Goal: Find contact information: Find contact information

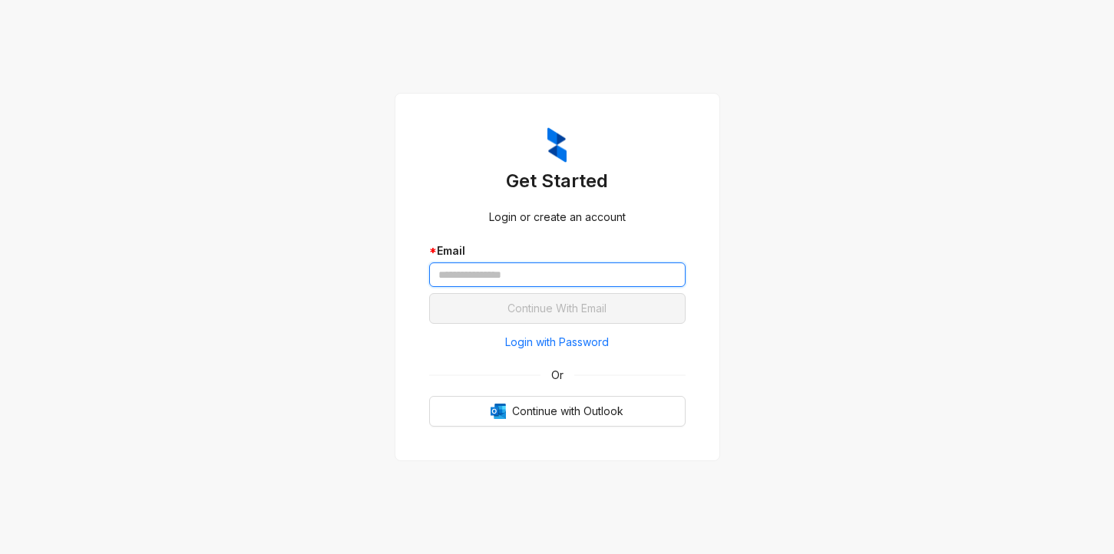
click at [483, 267] on input "text" at bounding box center [557, 274] width 256 height 25
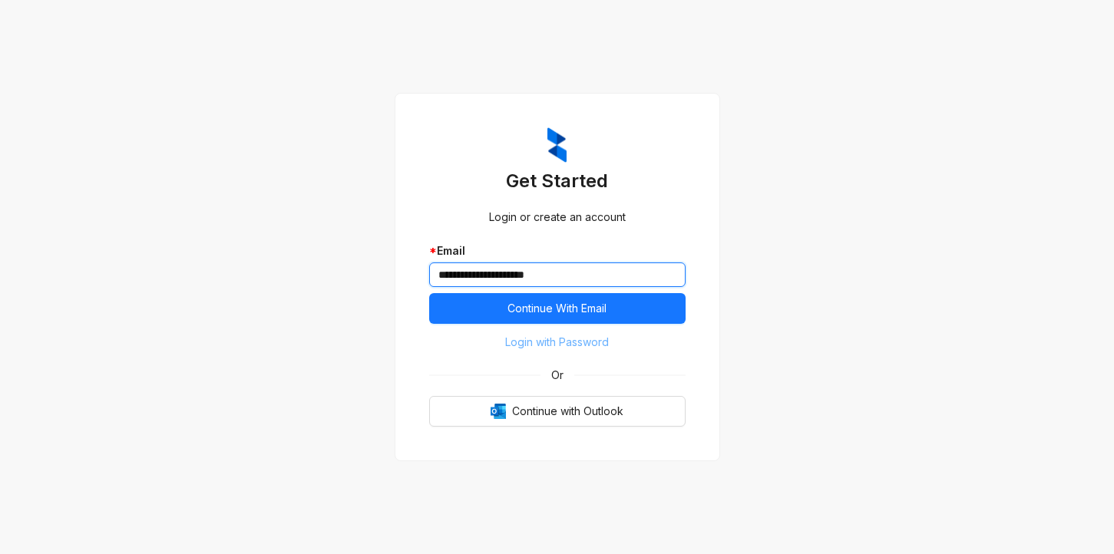
type input "**********"
click at [560, 343] on span "Login with Password" at bounding box center [557, 342] width 104 height 17
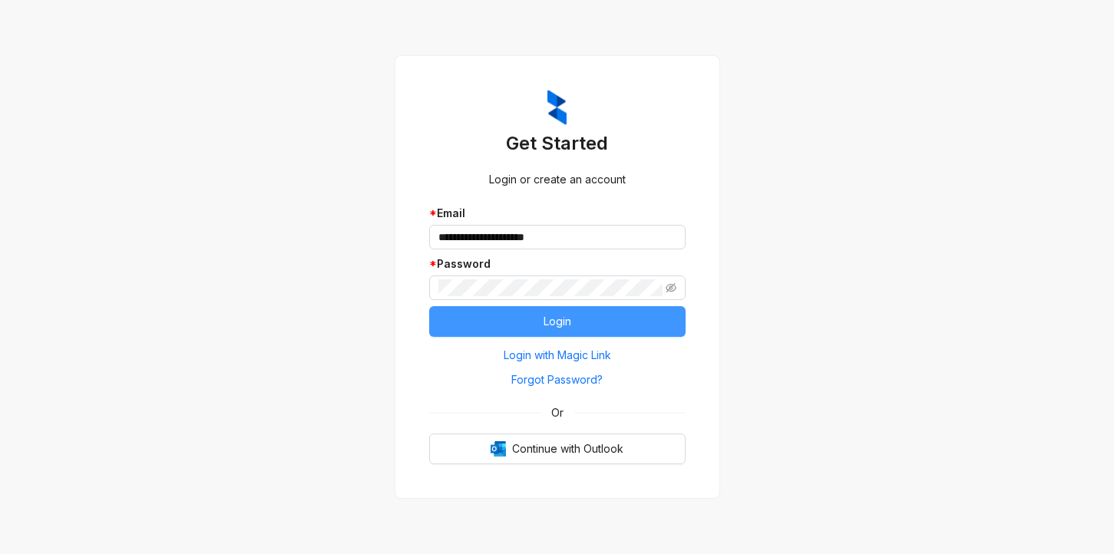
click at [460, 315] on button "Login" at bounding box center [557, 321] width 256 height 31
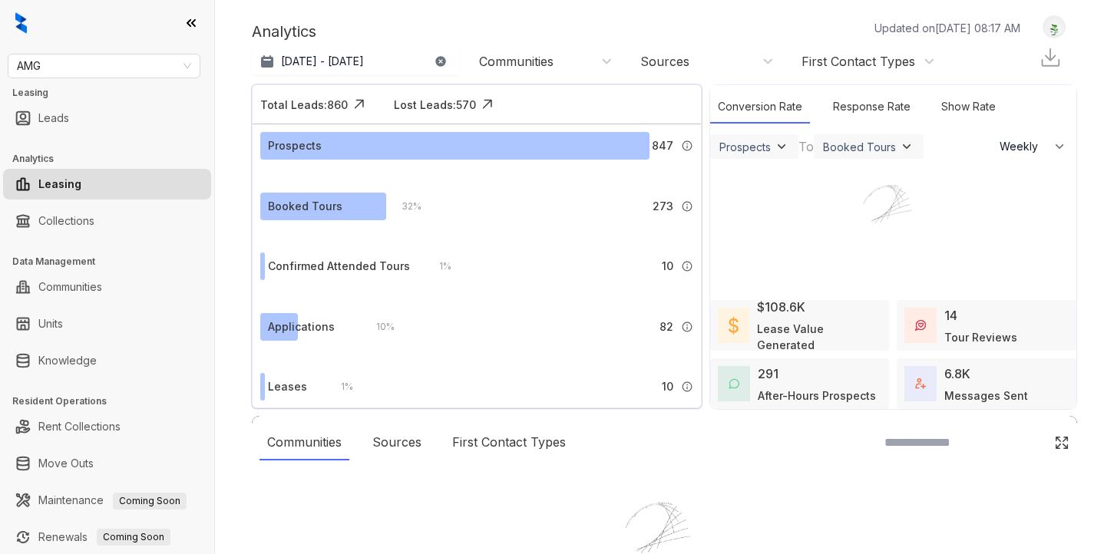
select select "******"
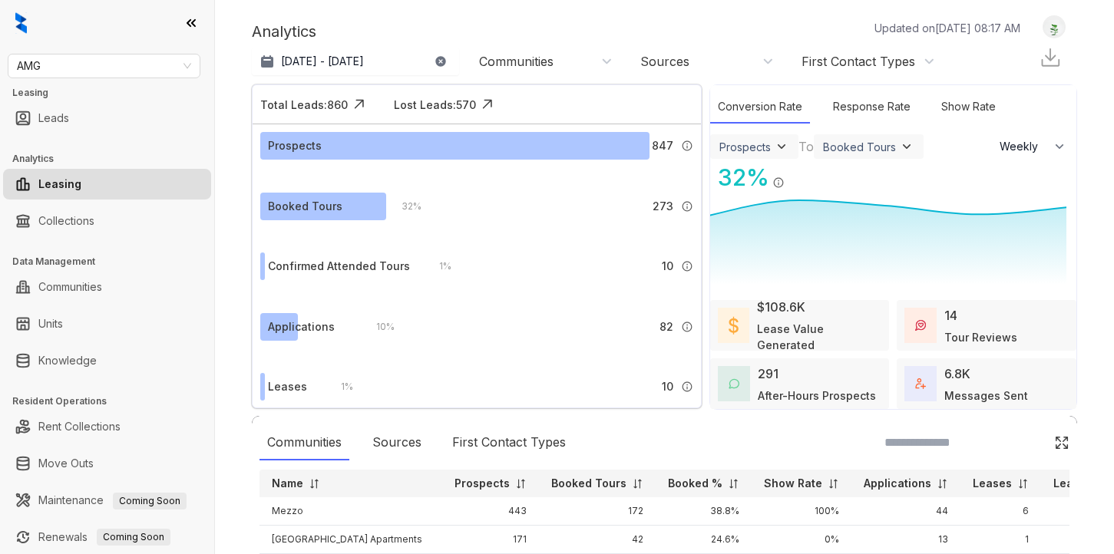
click at [750, 30] on div "Analytics Updated on Sep 27, 2025, 08:17 AM" at bounding box center [644, 31] width 784 height 23
click at [53, 359] on link "Knowledge" at bounding box center [67, 360] width 58 height 31
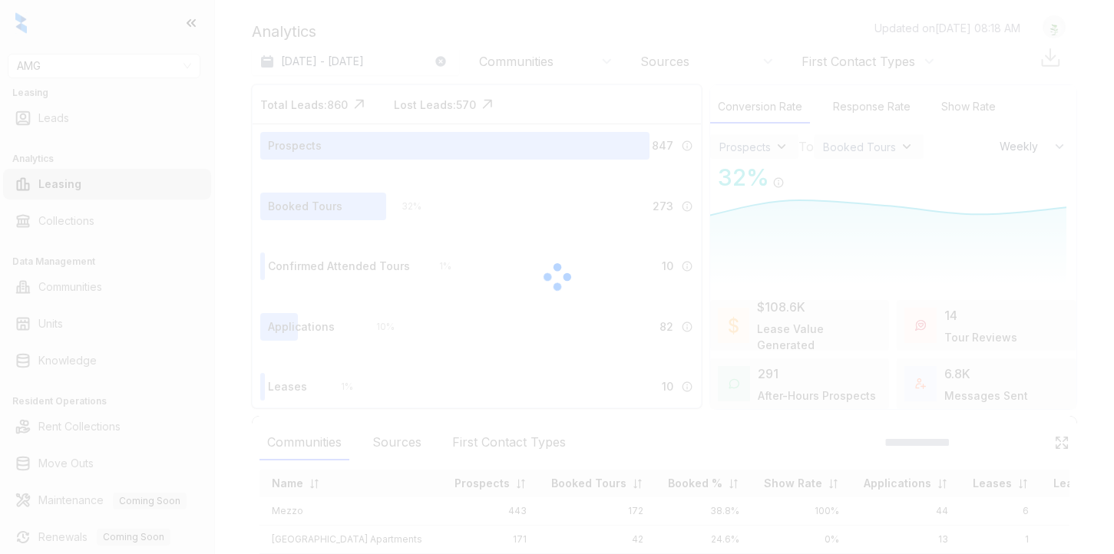
click at [68, 71] on div at bounding box center [557, 277] width 1114 height 554
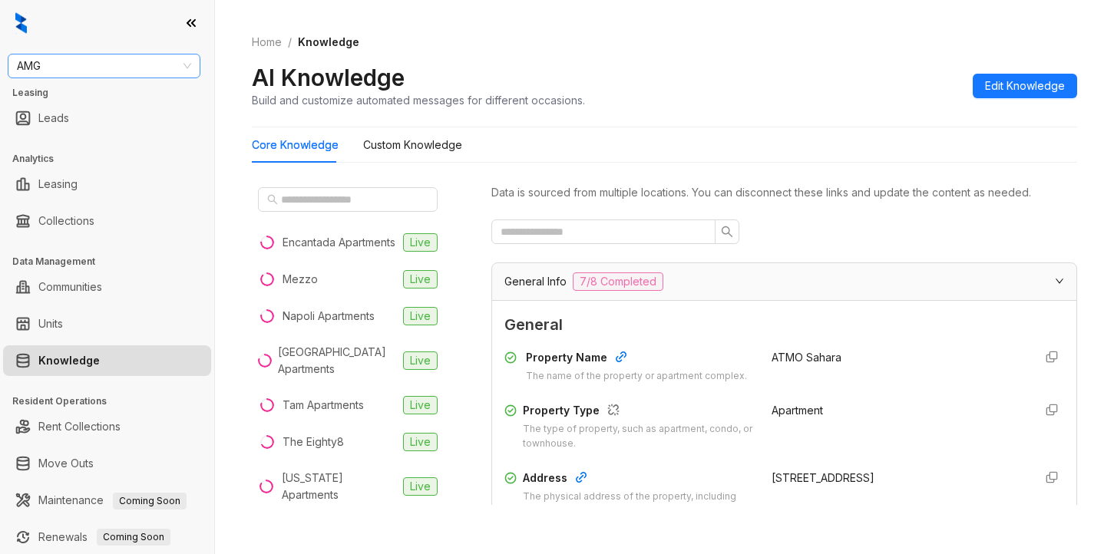
click at [51, 65] on span "AMG" at bounding box center [104, 65] width 174 height 23
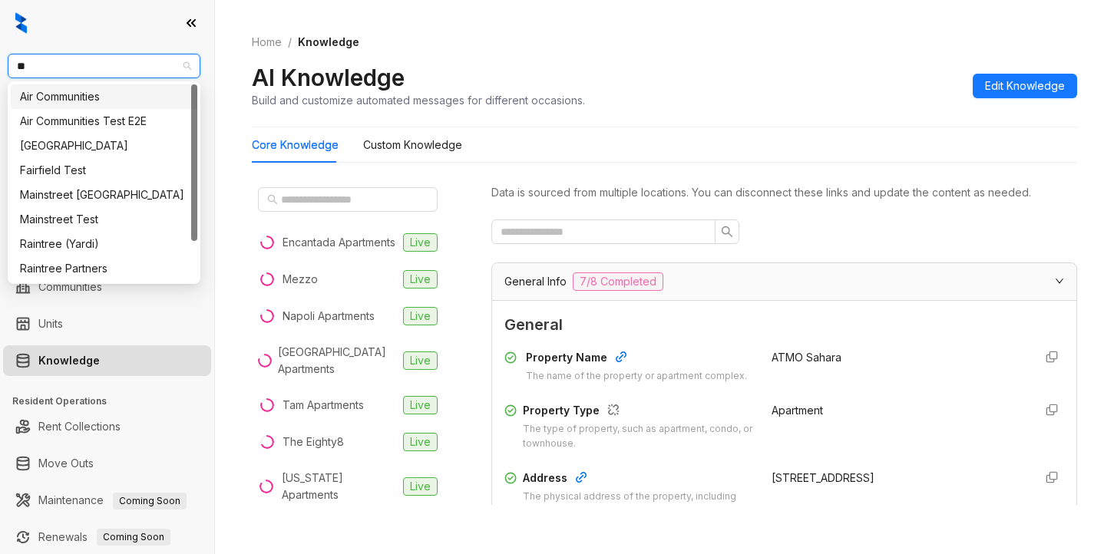
type input "***"
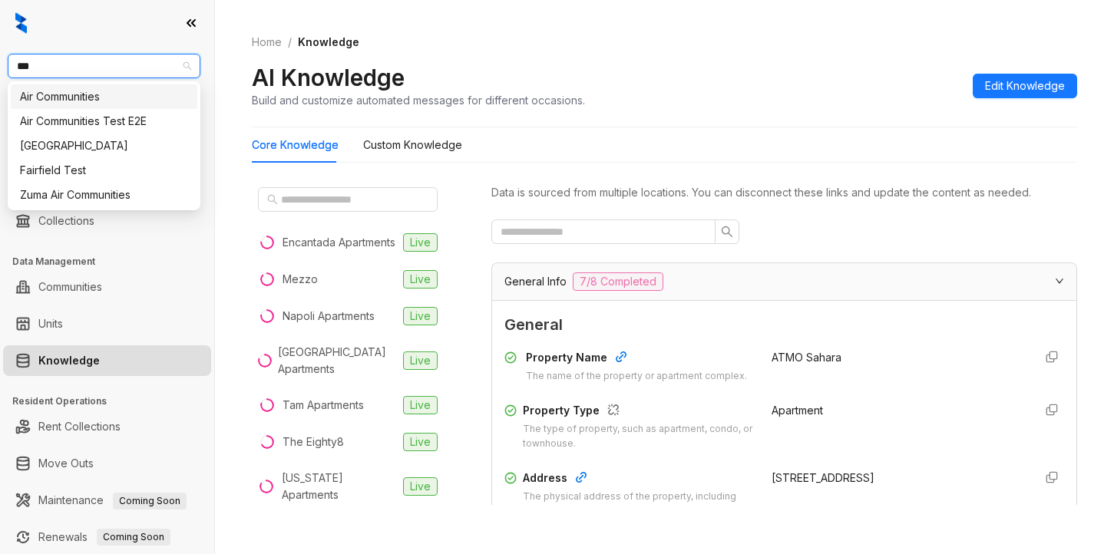
click at [59, 98] on div "Air Communities" at bounding box center [104, 96] width 168 height 17
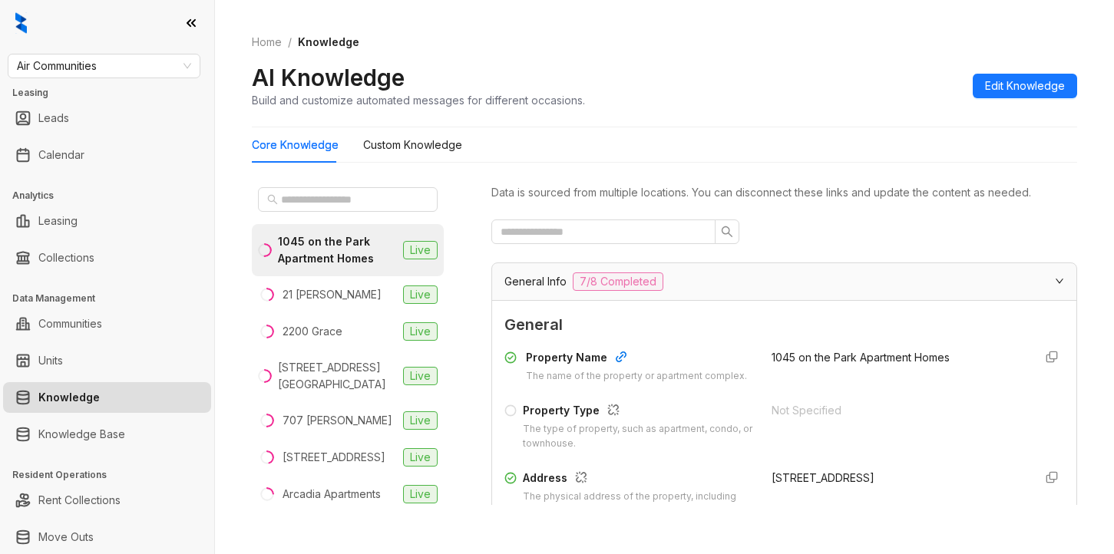
click at [750, 104] on div "AI Knowledge Build and customize automated messages for different occasions. Ed…" at bounding box center [664, 85] width 825 height 45
click at [355, 203] on input "text" at bounding box center [348, 199] width 135 height 17
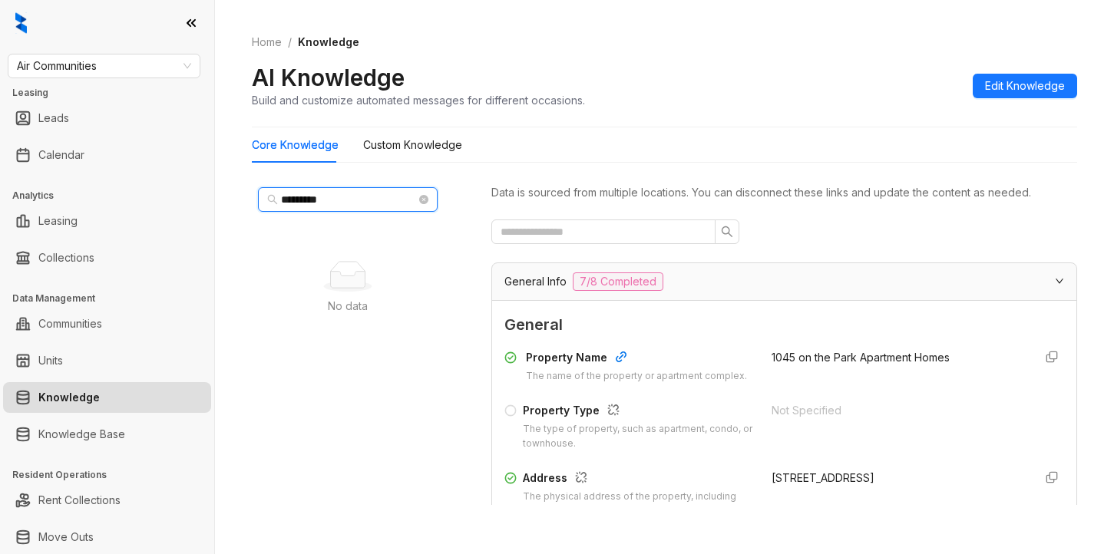
click at [303, 205] on input "*********" at bounding box center [348, 199] width 135 height 17
type input "********"
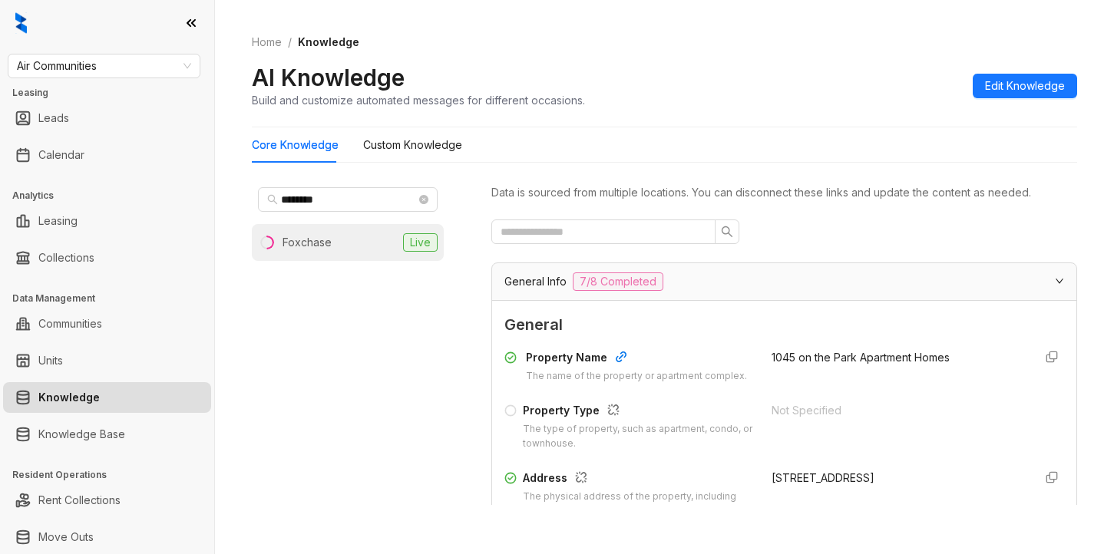
click at [315, 242] on div "Foxchase" at bounding box center [306, 242] width 49 height 17
click at [764, 81] on div "AI Knowledge Build and customize automated messages for different occasions. Ed…" at bounding box center [664, 85] width 825 height 45
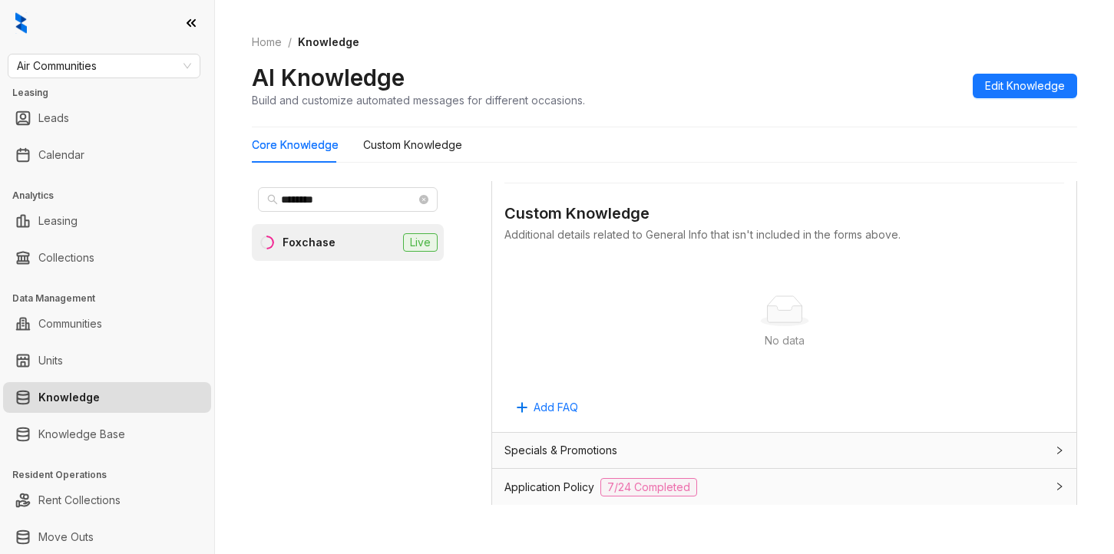
scroll to position [921, 0]
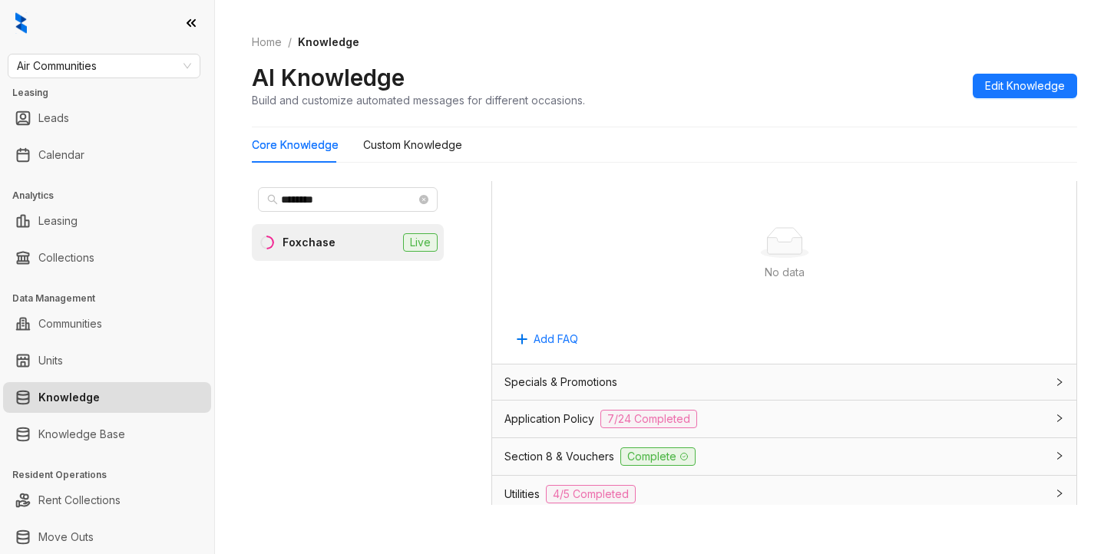
click at [535, 427] on span "Application Policy" at bounding box center [549, 419] width 90 height 17
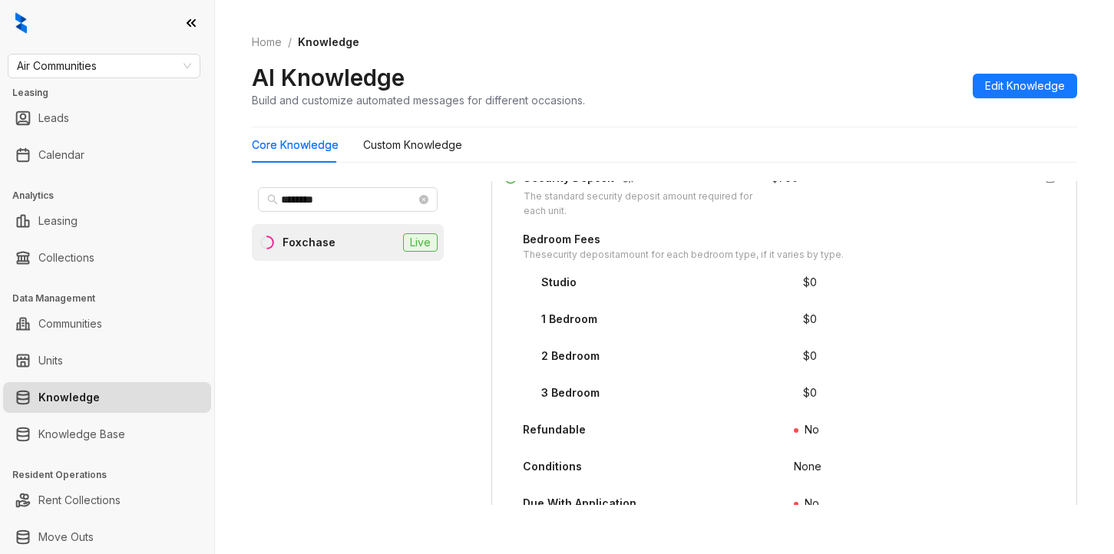
scroll to position [1995, 0]
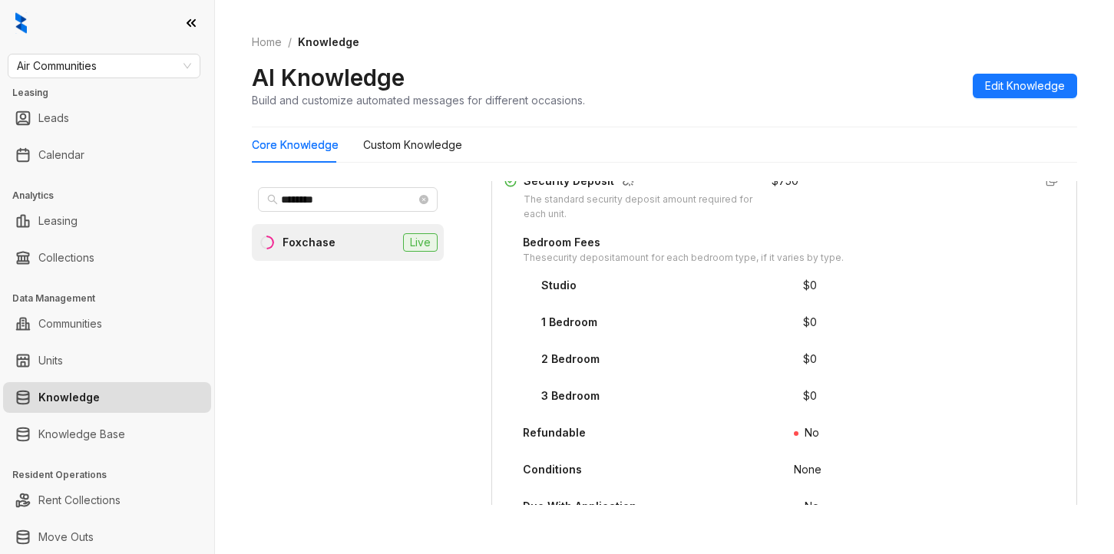
click at [839, 101] on div "AI Knowledge Build and customize automated messages for different occasions. Ed…" at bounding box center [664, 85] width 825 height 45
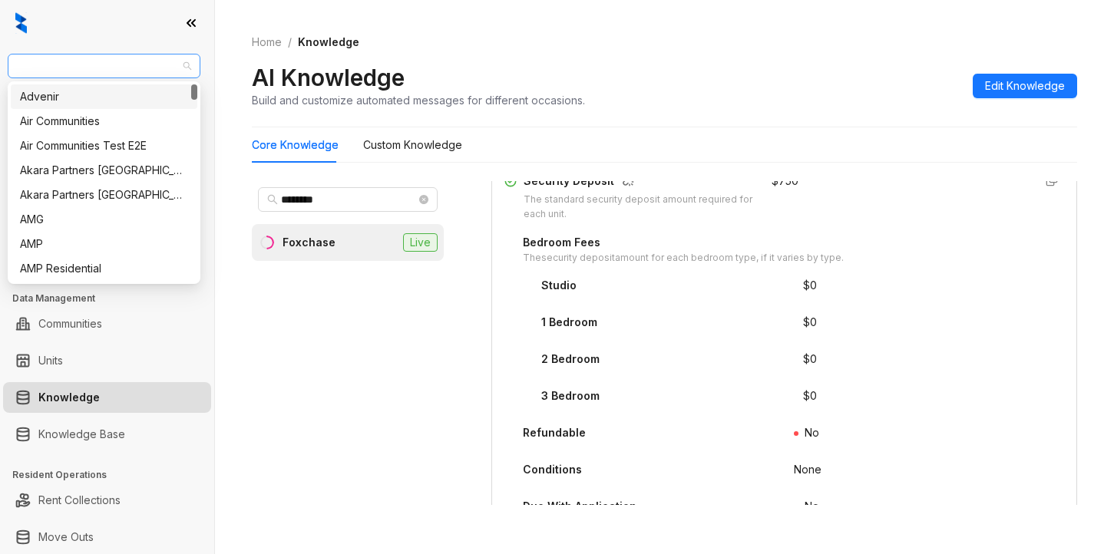
click at [121, 64] on span "Air Communities" at bounding box center [104, 65] width 174 height 23
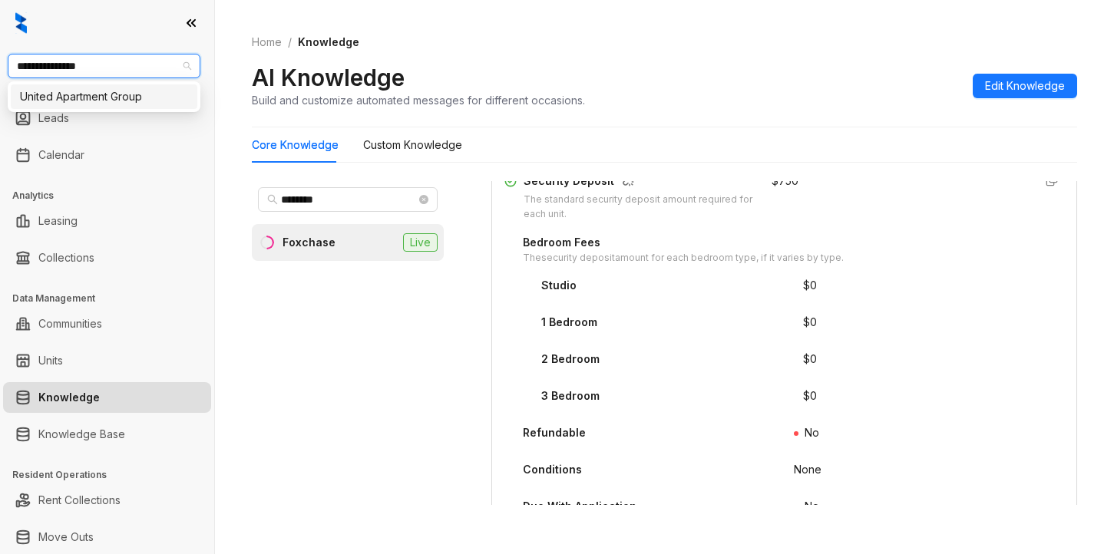
type input "**********"
click at [101, 94] on div "United Apartment Group" at bounding box center [104, 96] width 168 height 17
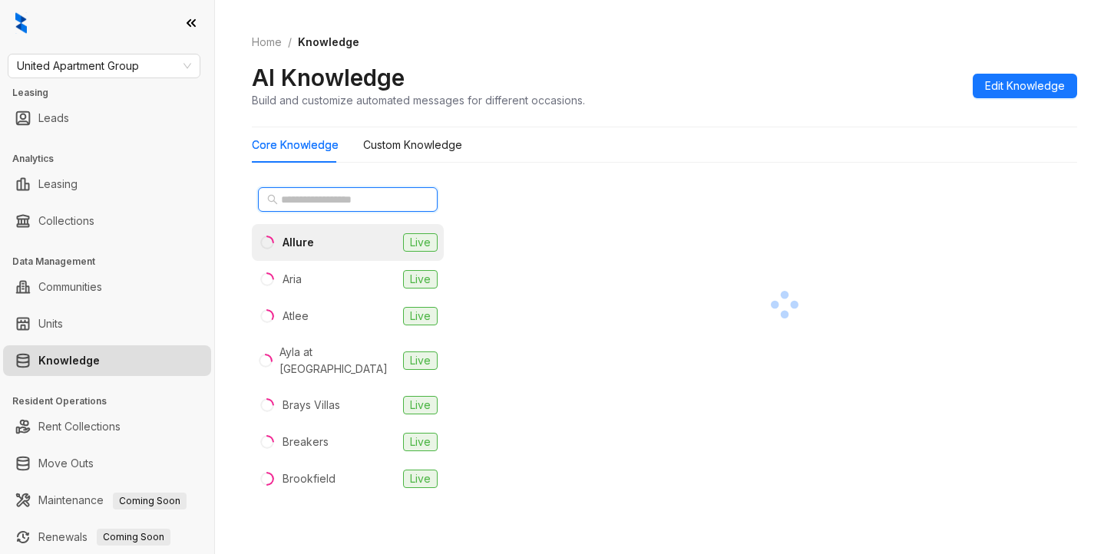
click at [312, 200] on input "text" at bounding box center [348, 199] width 135 height 17
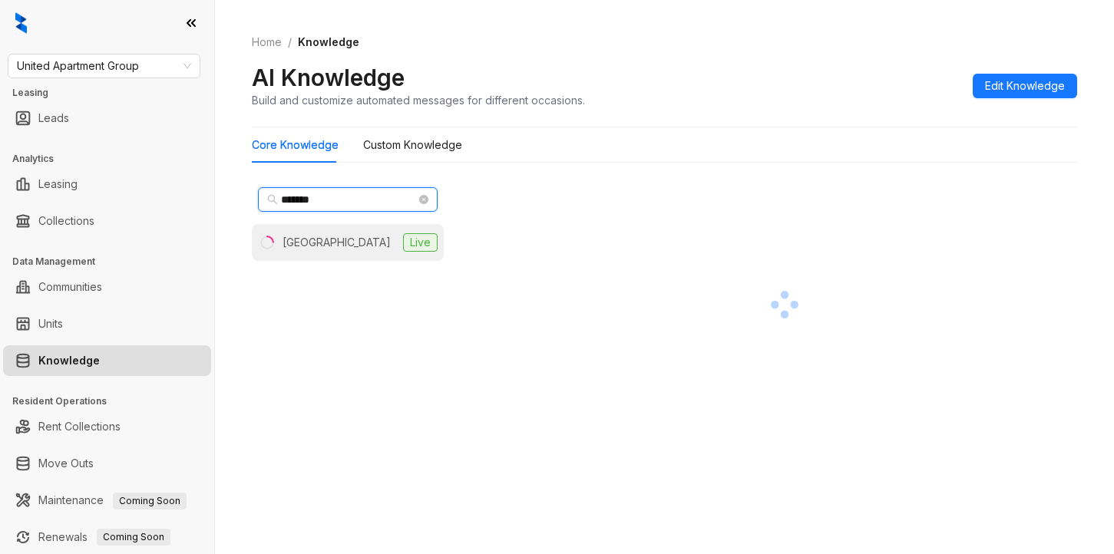
type input "*******"
click at [321, 246] on div "Madison Park" at bounding box center [336, 242] width 108 height 17
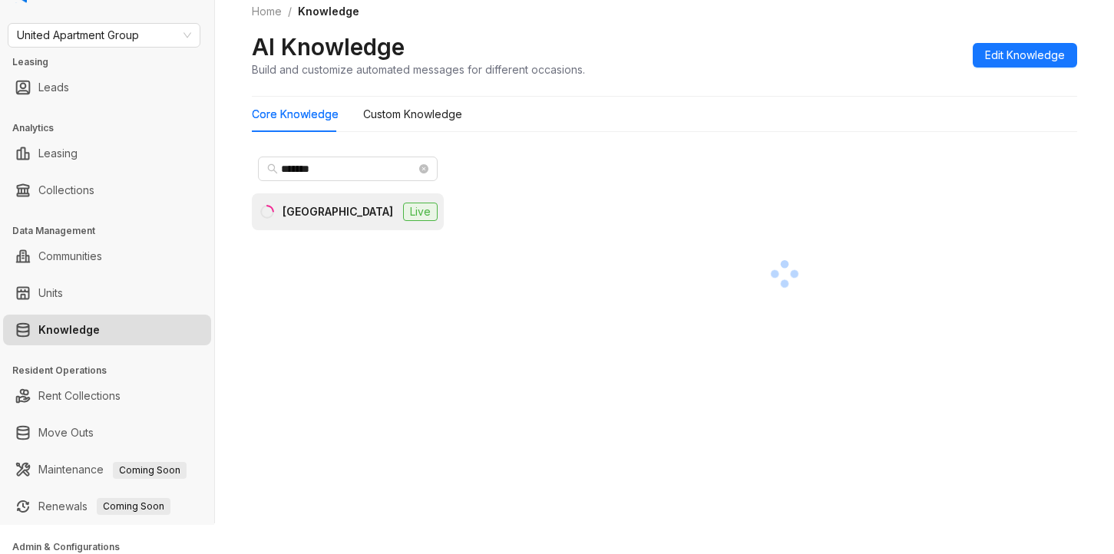
scroll to position [104, 0]
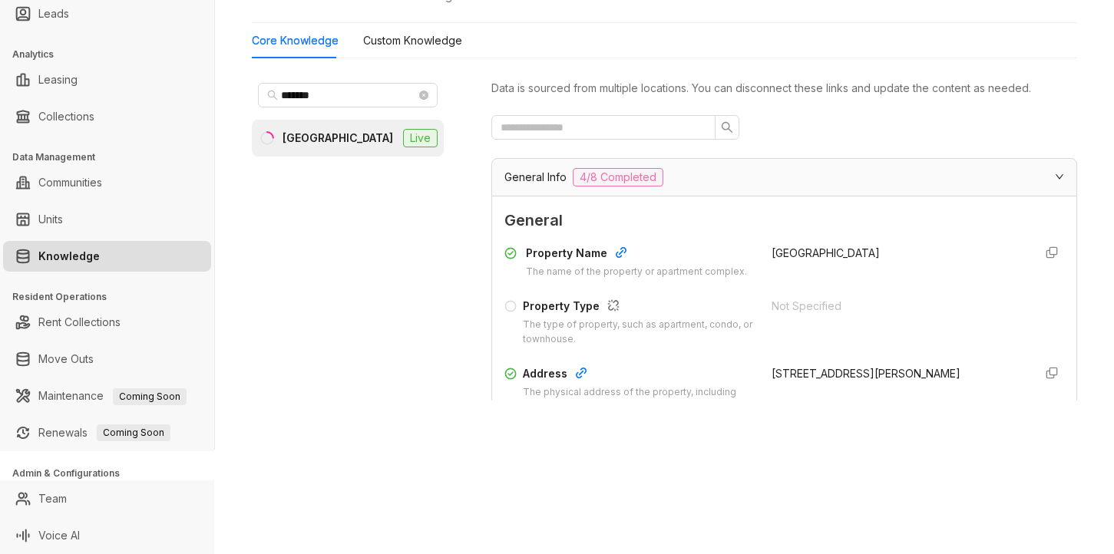
click at [732, 180] on div "General Info 4/8 Completed" at bounding box center [774, 177] width 541 height 18
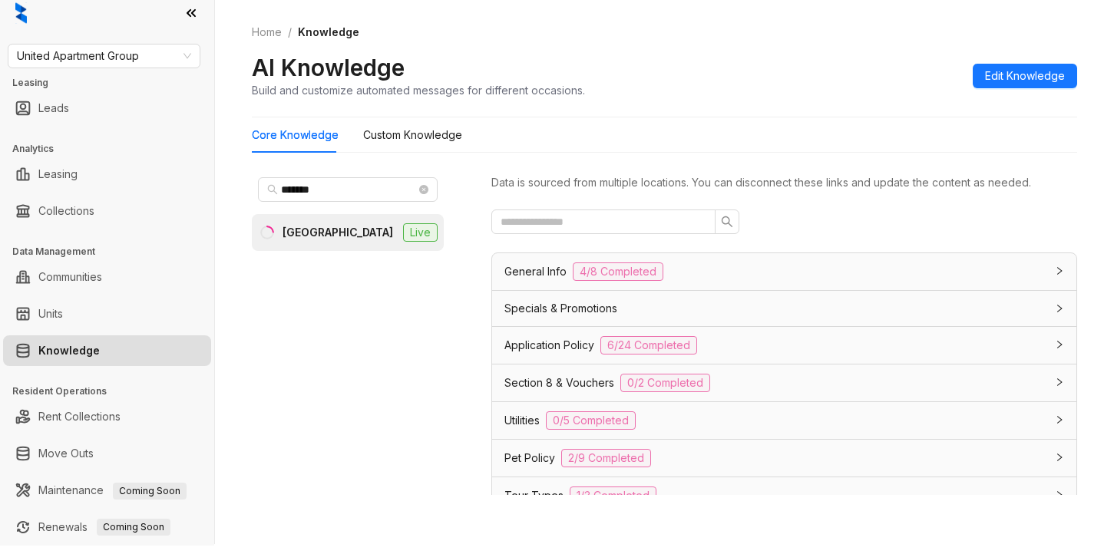
scroll to position [0, 0]
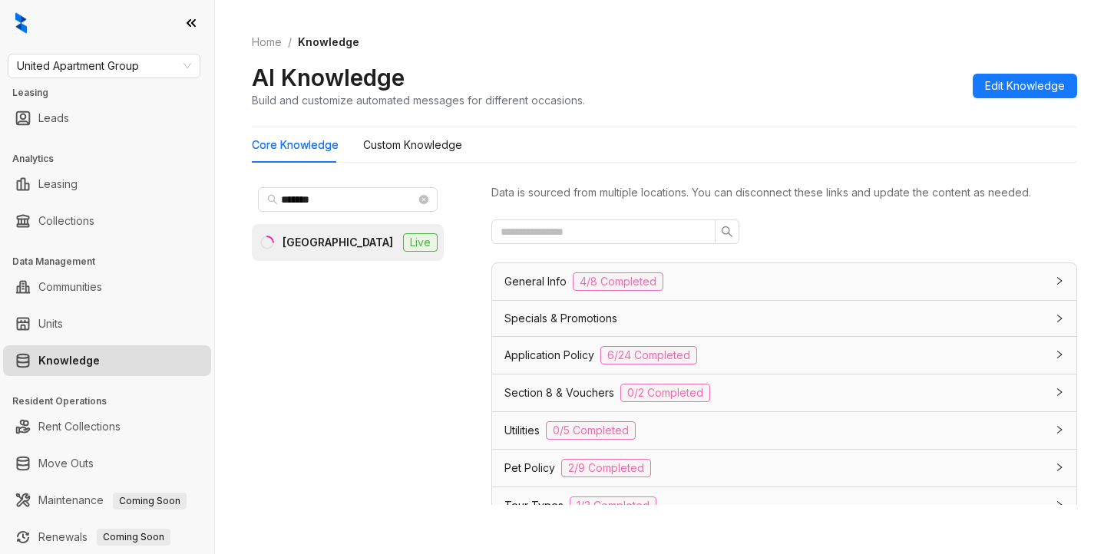
click at [309, 242] on div "Madison Park" at bounding box center [337, 242] width 111 height 17
click at [425, 143] on Knowledge "Custom Knowledge" at bounding box center [412, 145] width 99 height 17
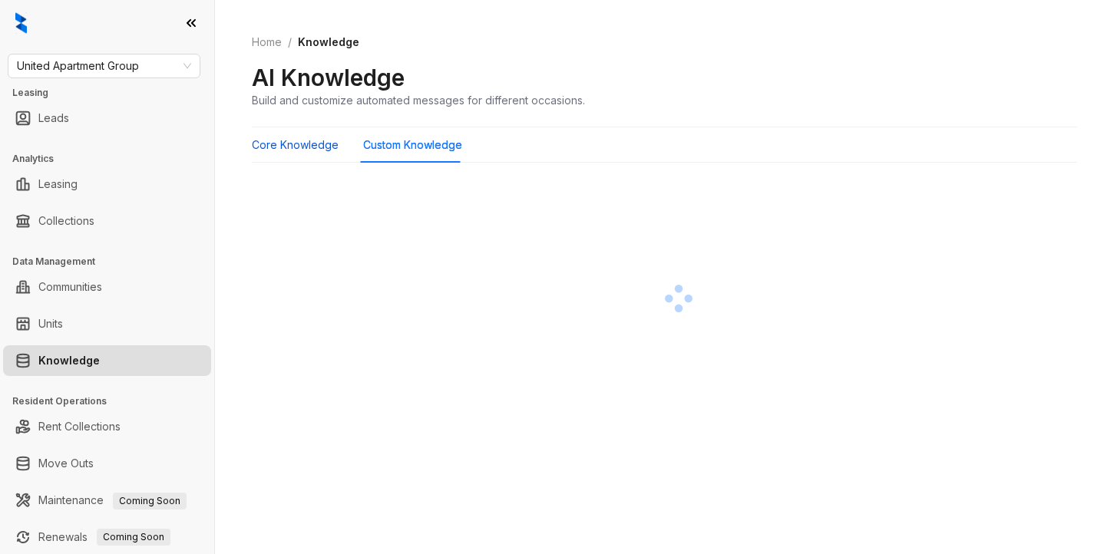
click at [309, 150] on Knowledge "Core Knowledge" at bounding box center [295, 145] width 87 height 17
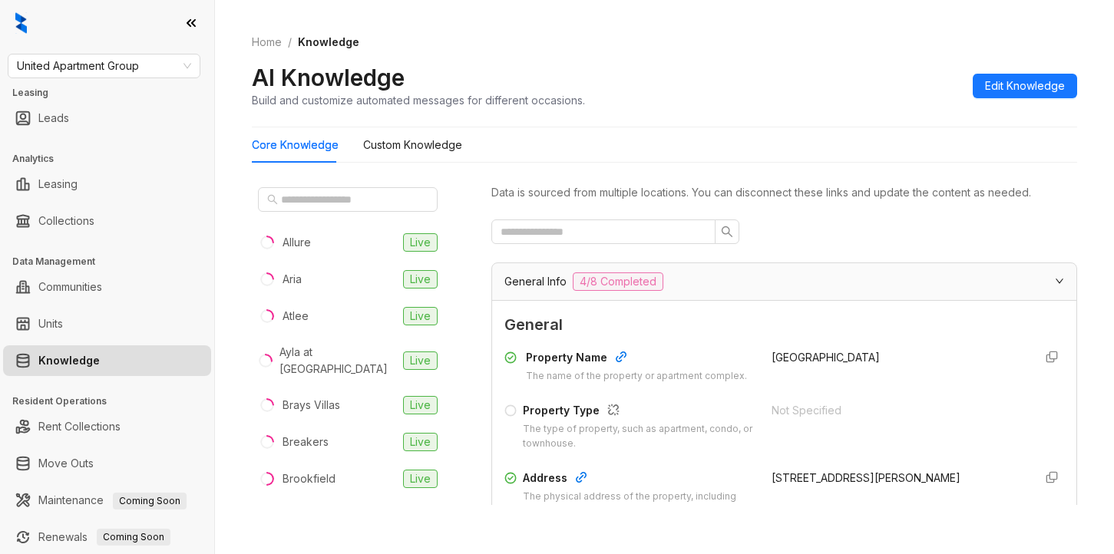
click at [788, 326] on span "General" at bounding box center [784, 325] width 560 height 24
click at [324, 199] on input "text" at bounding box center [348, 199] width 135 height 17
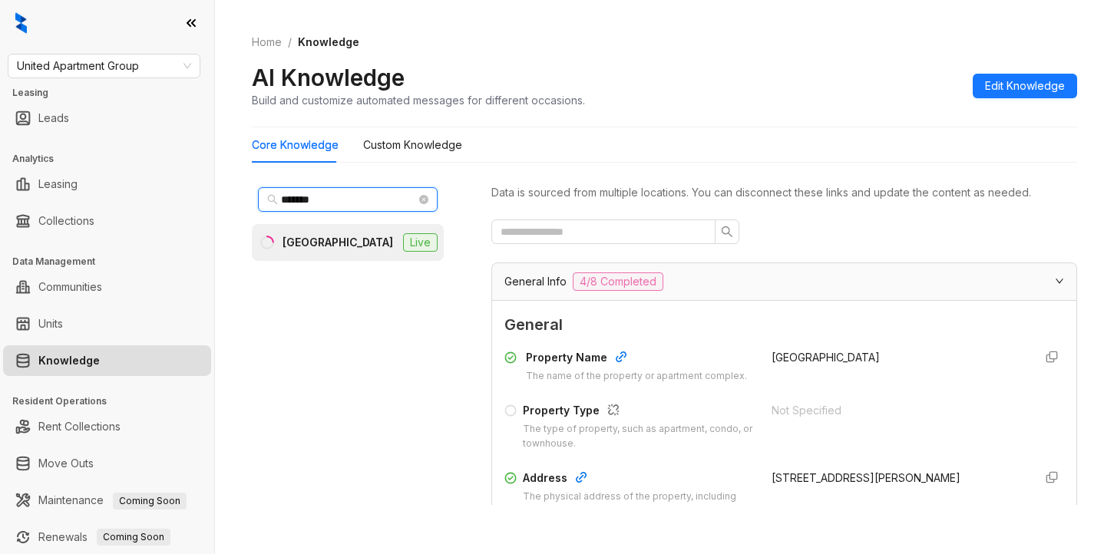
type input "*******"
click at [299, 249] on div "Madison Park" at bounding box center [337, 242] width 111 height 17
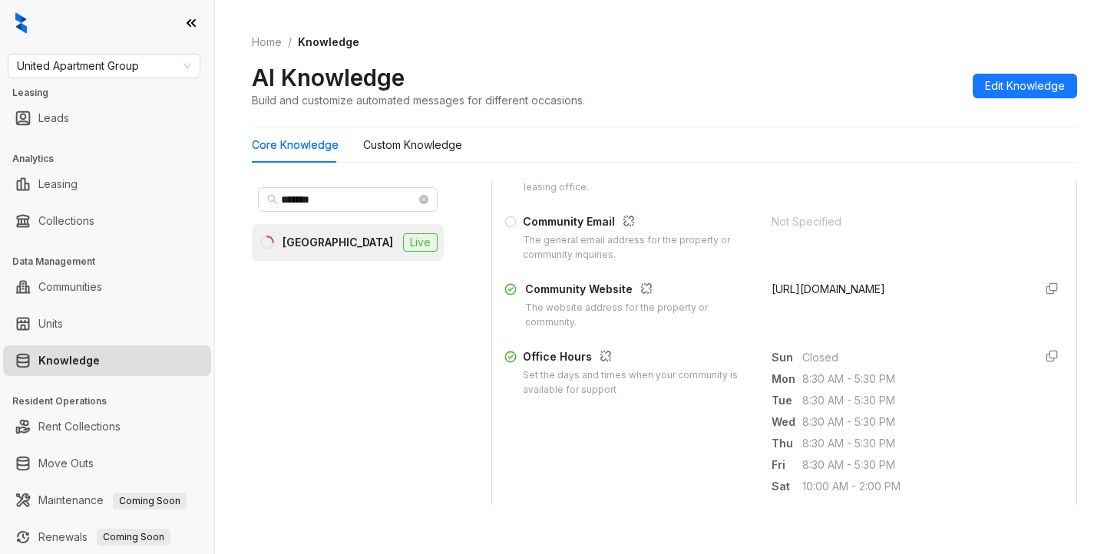
scroll to position [384, 0]
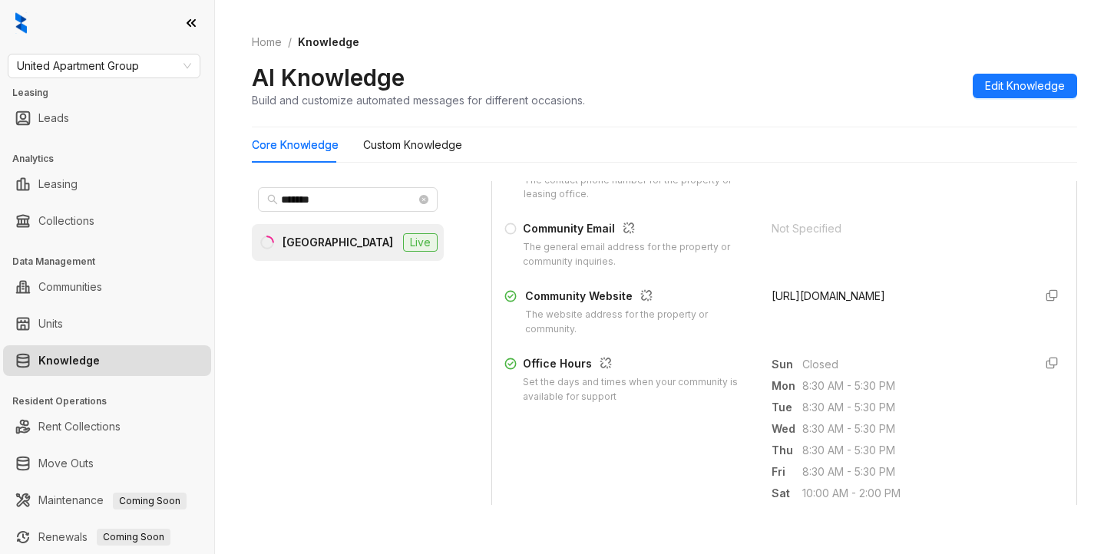
click at [521, 515] on div "Data is sourced from multiple locations. You can disconnect these links and upd…" at bounding box center [784, 349] width 586 height 337
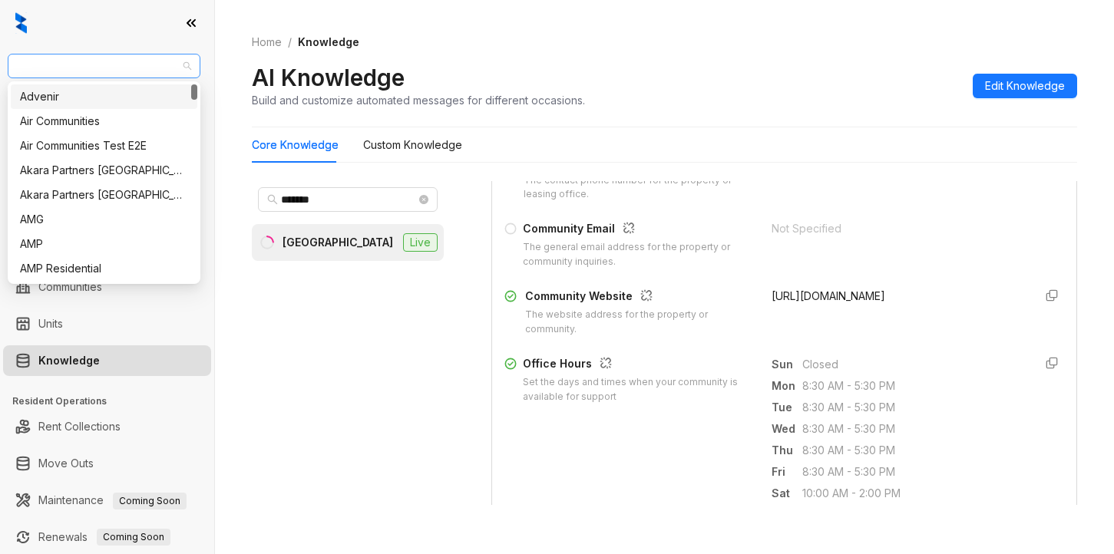
click at [162, 64] on span "United Apartment Group" at bounding box center [104, 65] width 174 height 23
click at [67, 120] on div "Air Communities" at bounding box center [104, 121] width 168 height 17
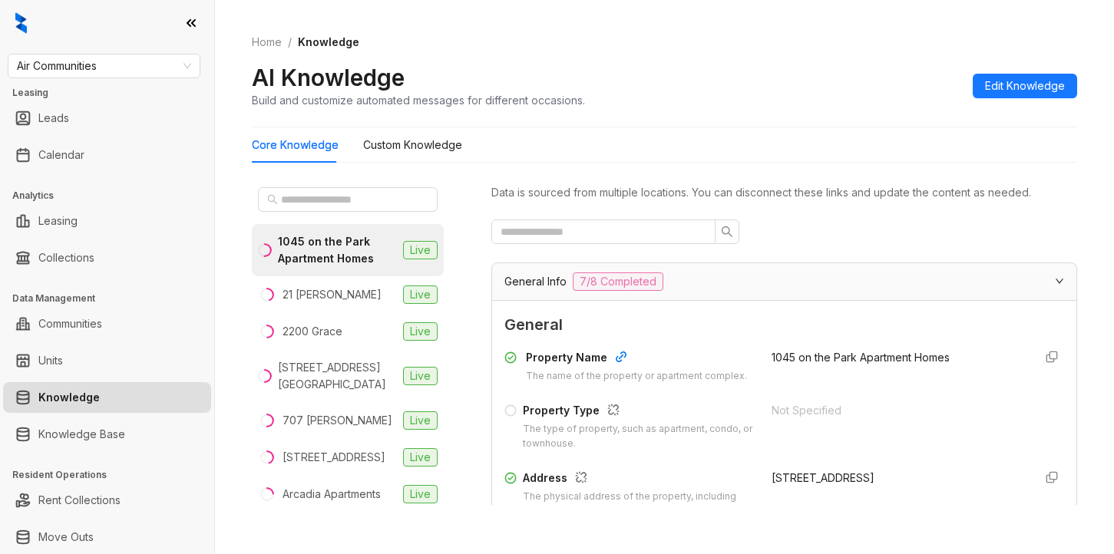
click at [769, 86] on div "AI Knowledge Build and customize automated messages for different occasions. Ed…" at bounding box center [664, 85] width 825 height 45
click at [740, 69] on div "AI Knowledge Build and customize automated messages for different occasions. Ed…" at bounding box center [664, 85] width 825 height 45
click at [288, 198] on input "text" at bounding box center [348, 199] width 135 height 17
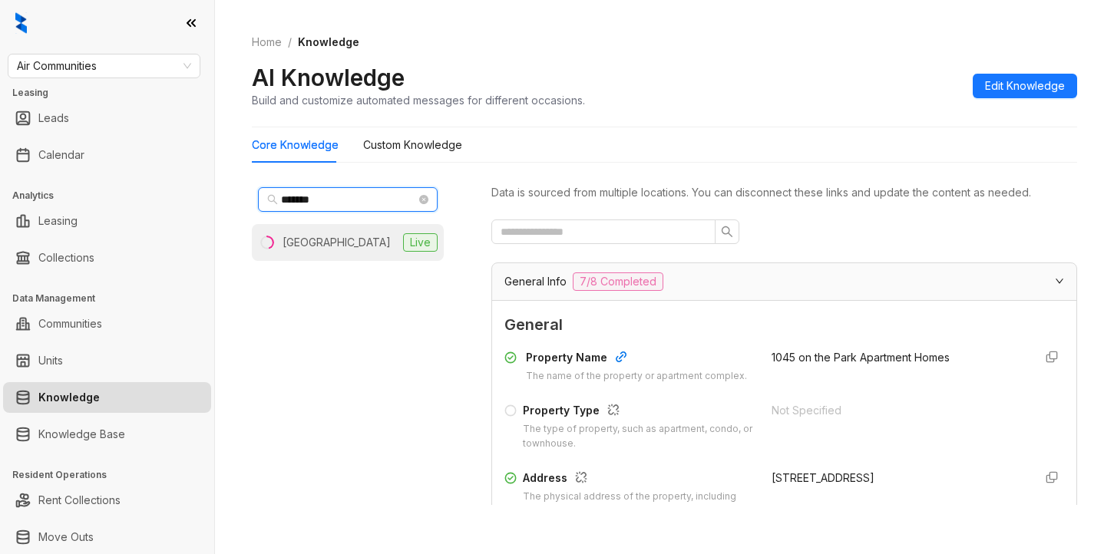
type input "******"
click at [326, 250] on div "[GEOGRAPHIC_DATA]" at bounding box center [336, 242] width 108 height 17
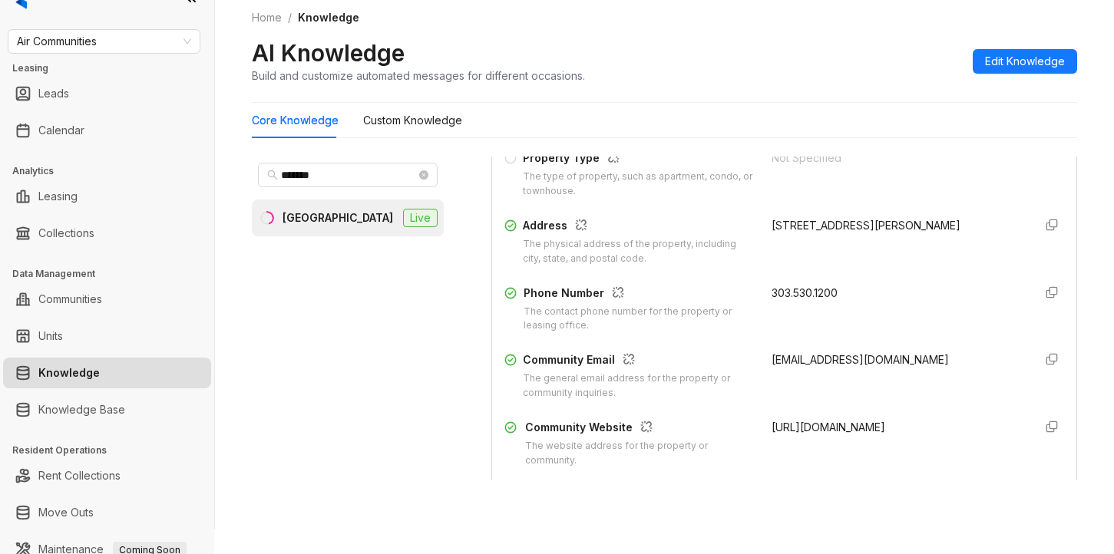
scroll to position [230, 0]
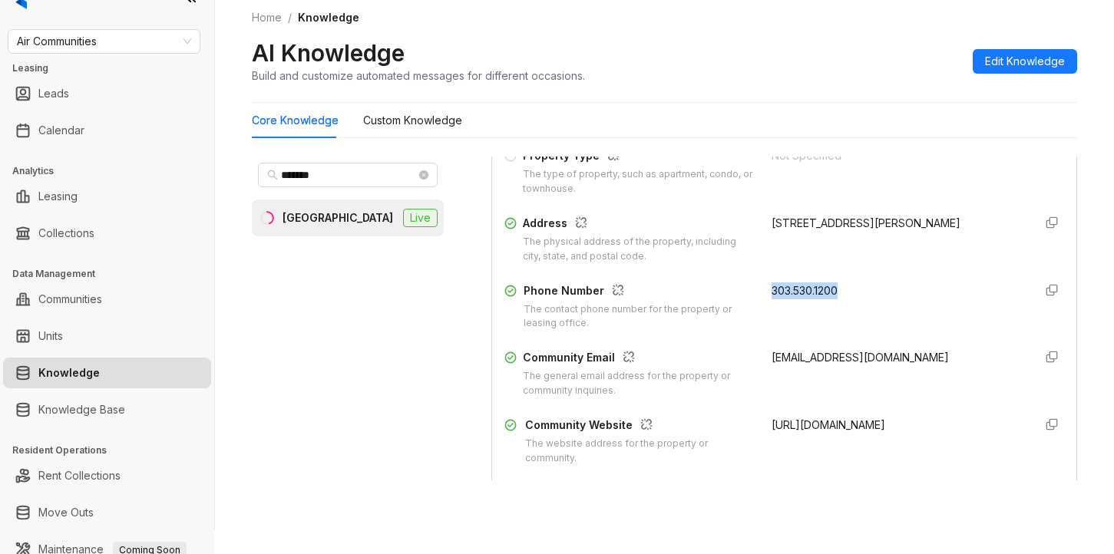
drag, startPoint x: 754, startPoint y: 299, endPoint x: 846, endPoint y: 309, distance: 91.9
click at [892, 305] on div "303.530.1200" at bounding box center [895, 306] width 249 height 49
copy span "303.530.1200"
drag, startPoint x: 750, startPoint y: 371, endPoint x: 952, endPoint y: 378, distance: 201.9
click at [1015, 375] on div "Community Email The general email address for the property or community inquiri…" at bounding box center [784, 373] width 560 height 49
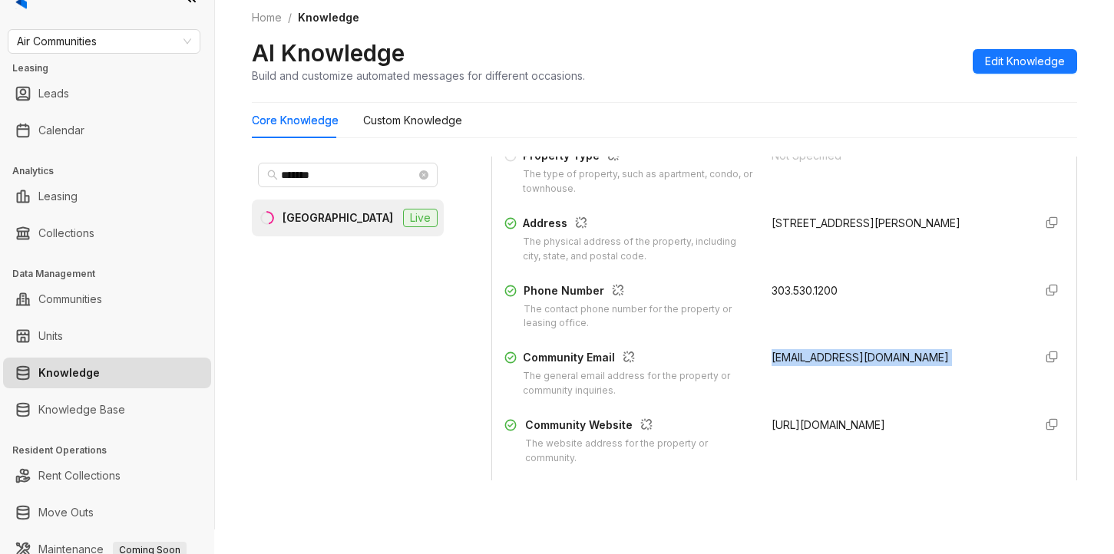
copy div "038971.meadowcreek@aircommunities.com"
click at [777, 84] on div "Home / Knowledge AI Knowledge Build and customize automated messages for differ…" at bounding box center [664, 47] width 825 height 112
click at [107, 45] on span "Air Communities" at bounding box center [104, 41] width 174 height 23
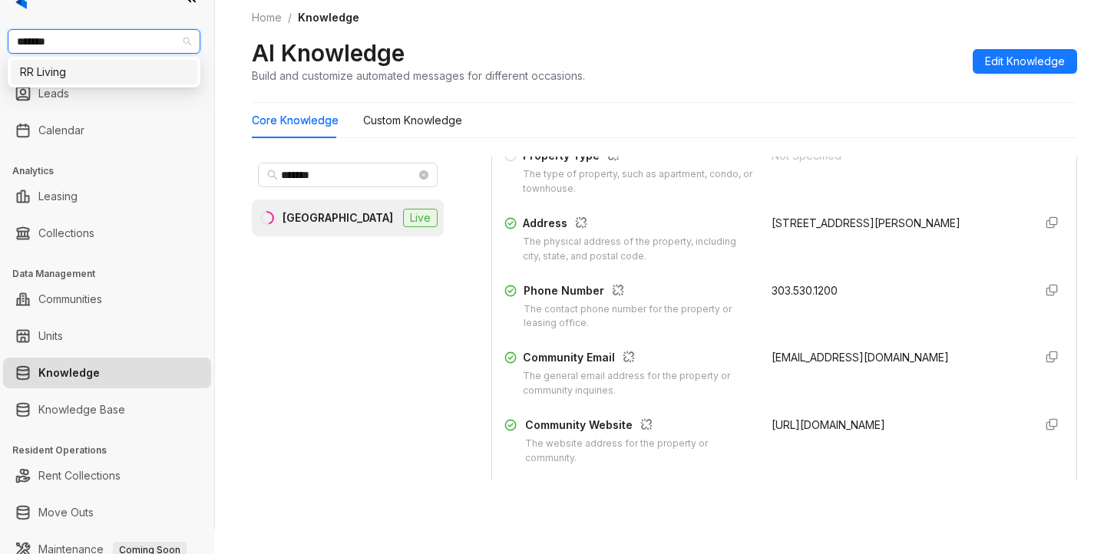
type input "********"
click at [84, 71] on div "RR Living" at bounding box center [104, 72] width 168 height 17
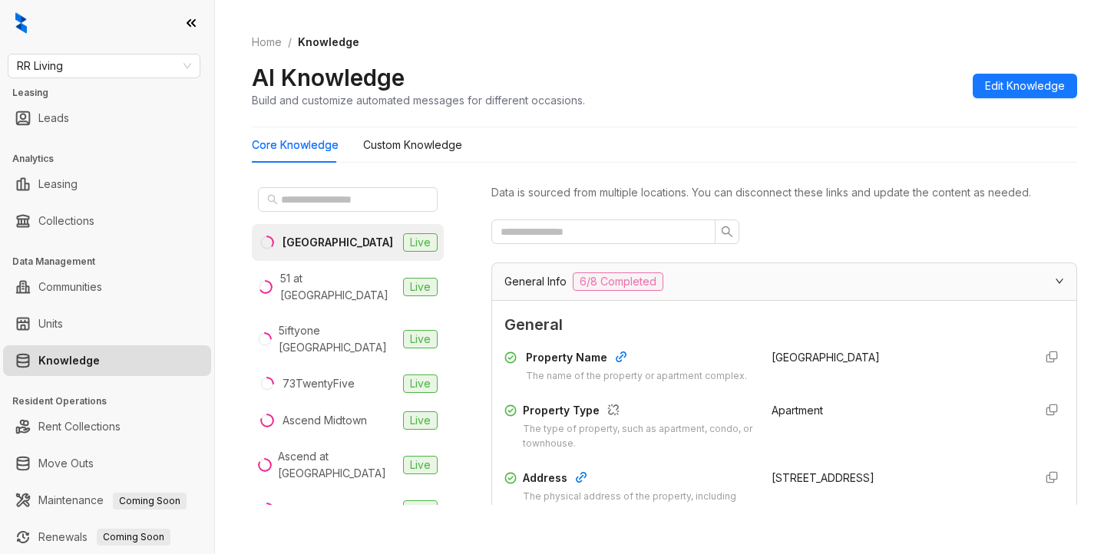
click at [533, 523] on div "Home / Knowledge AI Knowledge Build and customize automated messages for differ…" at bounding box center [664, 277] width 899 height 554
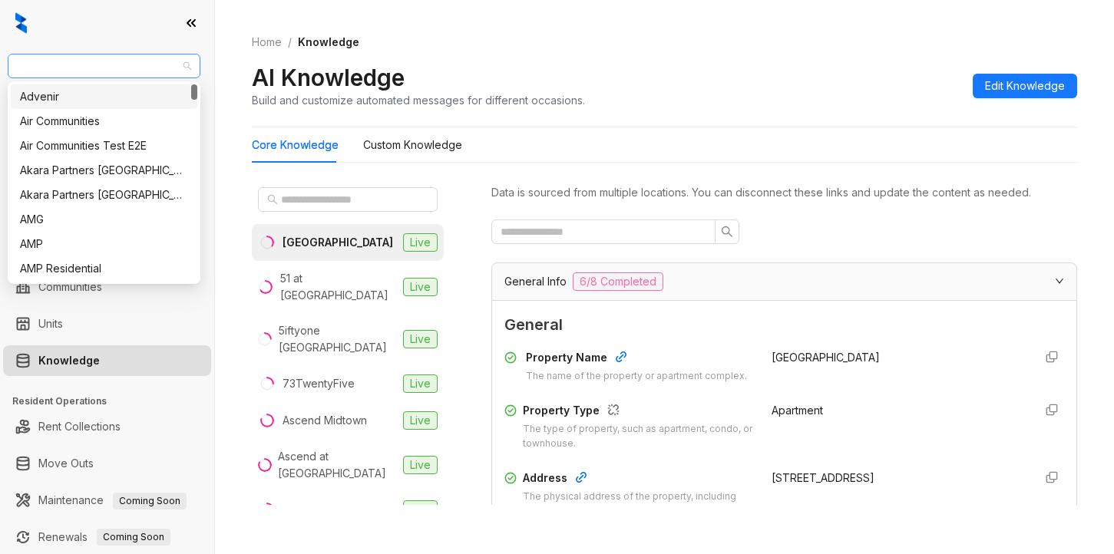
click at [76, 71] on span "RR Living" at bounding box center [104, 65] width 174 height 23
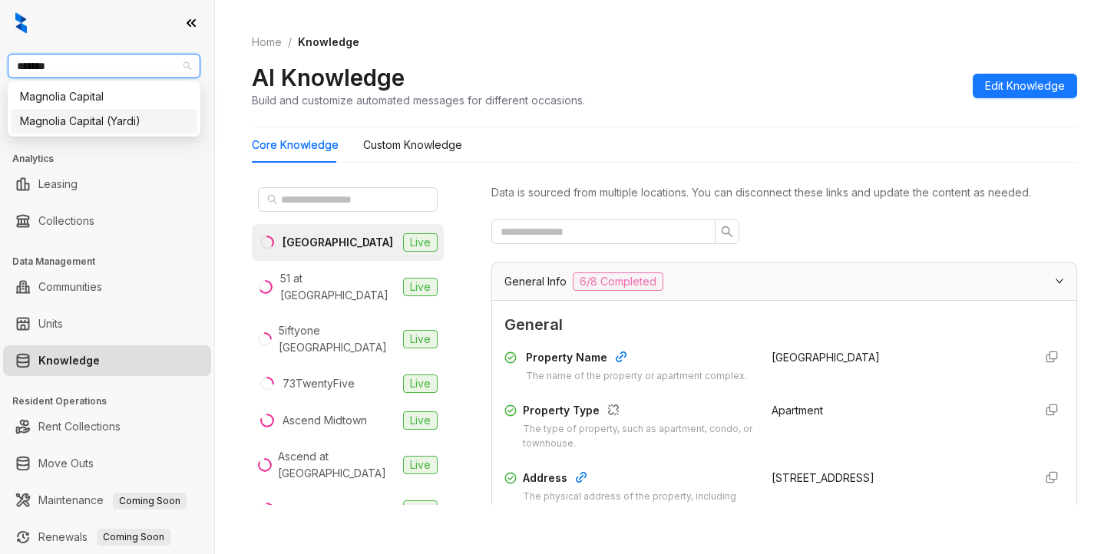
type input "********"
click at [95, 102] on div "Magnolia Capital" at bounding box center [104, 96] width 168 height 17
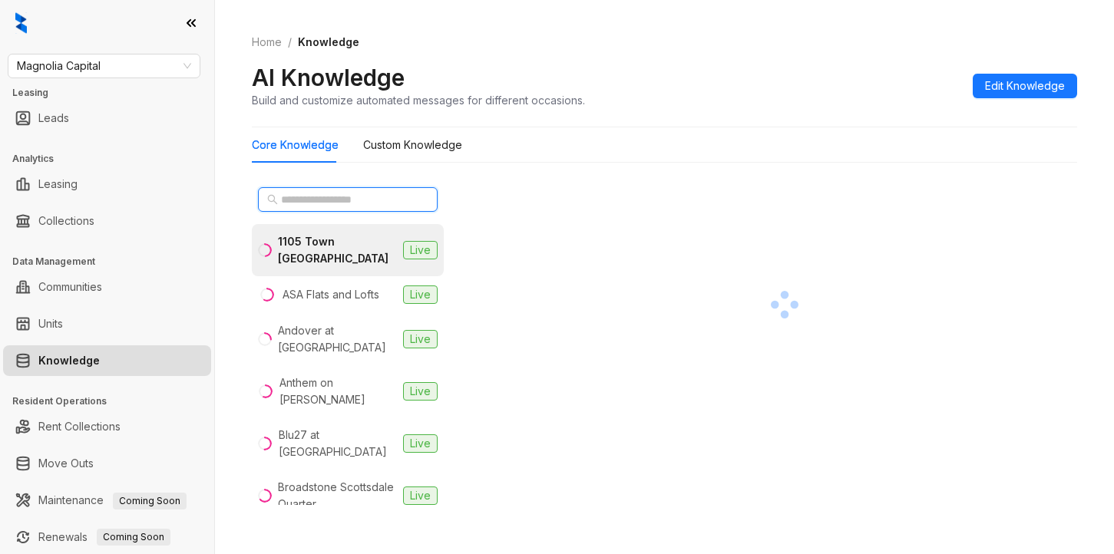
click at [283, 194] on input "text" at bounding box center [348, 199] width 135 height 17
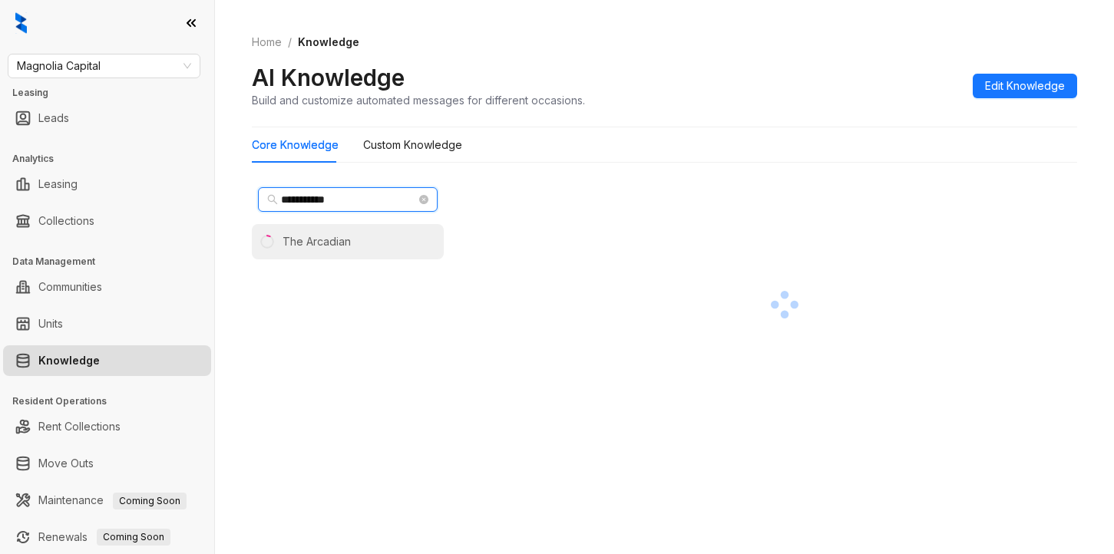
type input "**********"
click at [334, 244] on div "The Arcadian" at bounding box center [316, 241] width 68 height 17
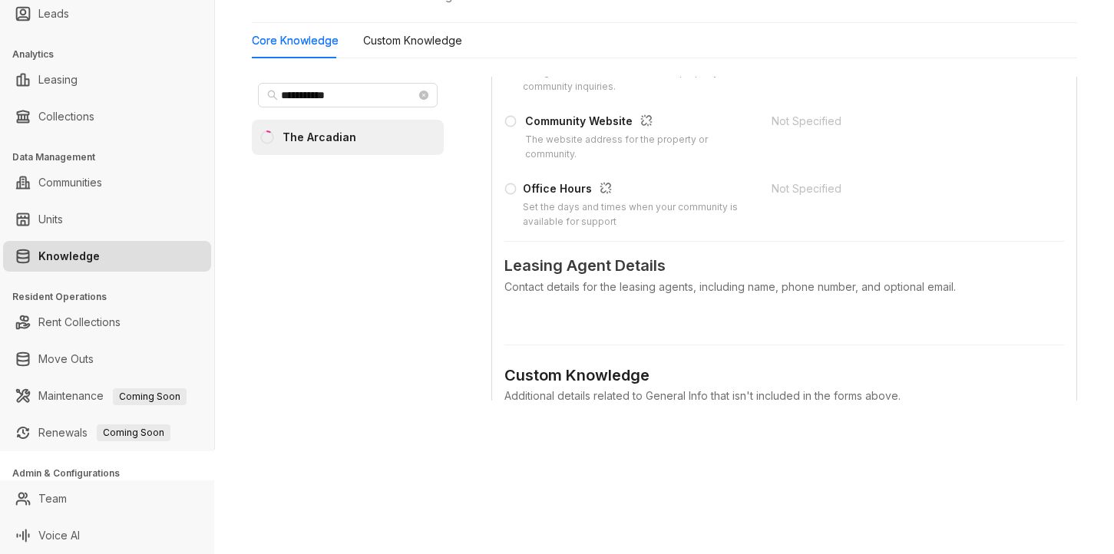
scroll to position [460, 0]
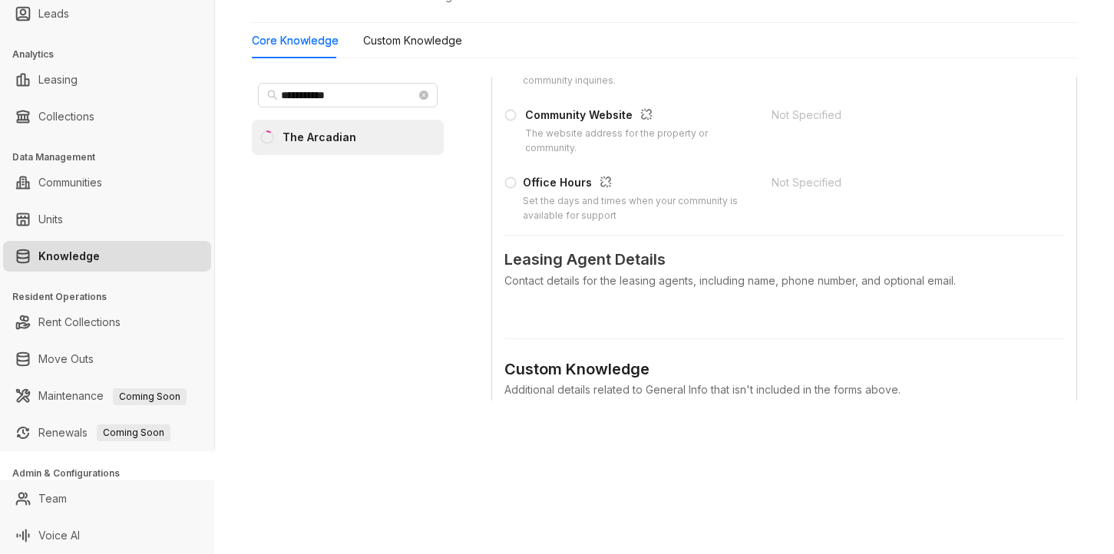
click at [302, 480] on div "**********" at bounding box center [557, 277] width 1114 height 554
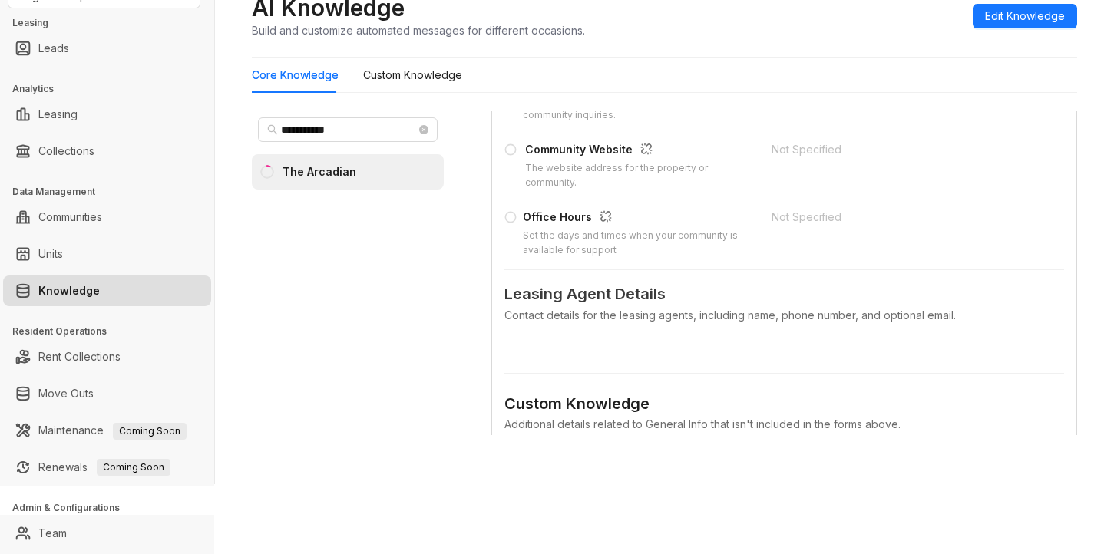
scroll to position [0, 0]
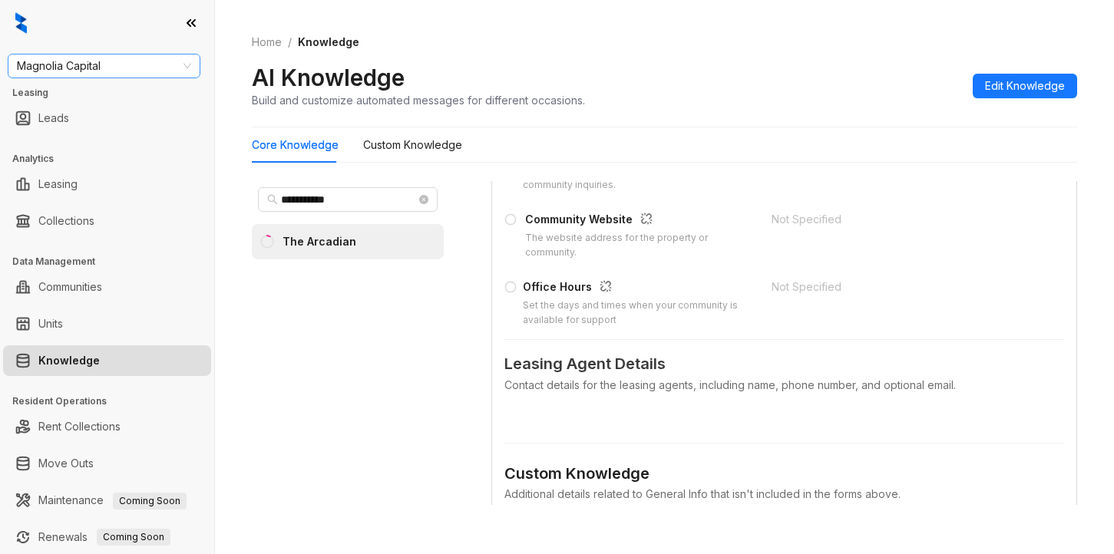
click at [113, 70] on span "Magnolia Capital" at bounding box center [104, 65] width 174 height 23
type input "*****"
click at [103, 123] on div "Raintree Partners" at bounding box center [104, 121] width 168 height 17
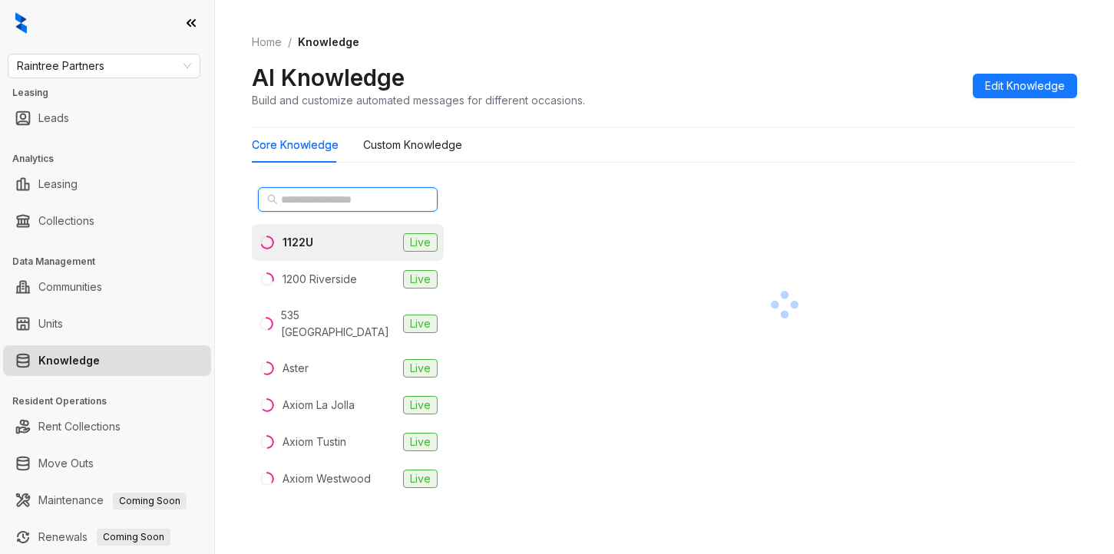
click at [295, 197] on input "text" at bounding box center [348, 199] width 135 height 17
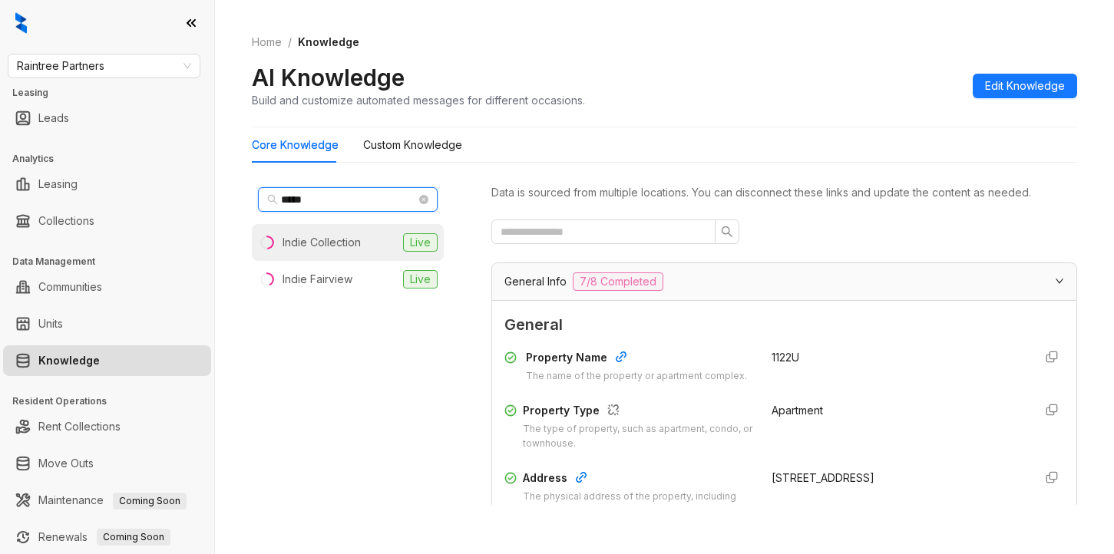
type input "*****"
click at [330, 251] on li "Indie Collection Live" at bounding box center [348, 242] width 192 height 37
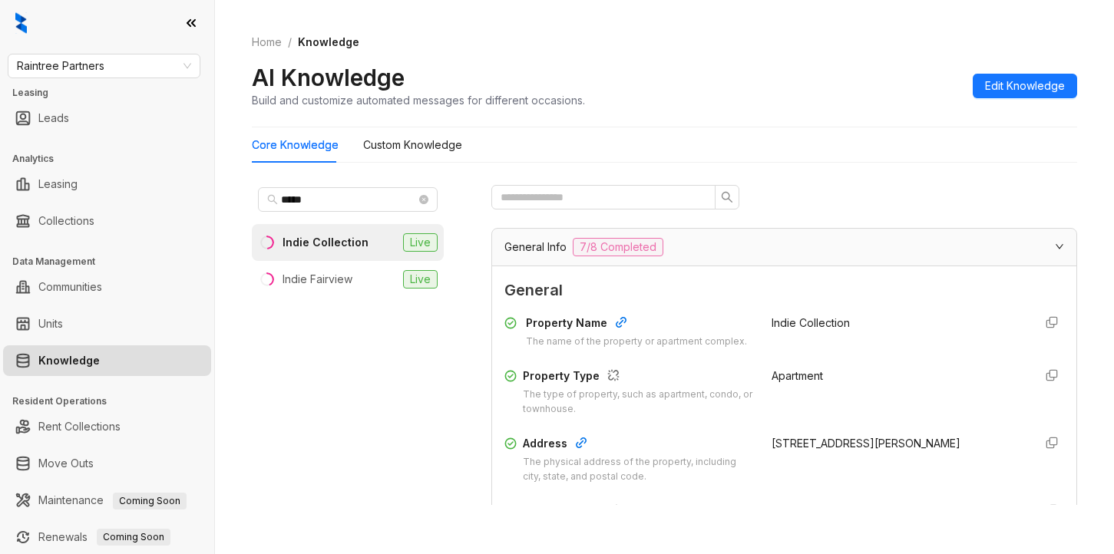
scroll to position [153, 0]
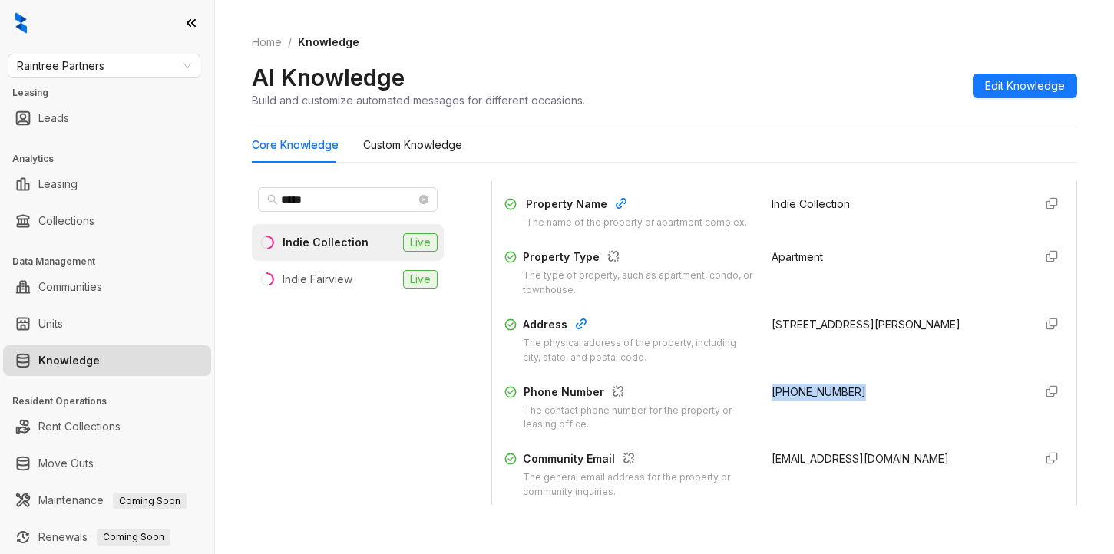
drag, startPoint x: 754, startPoint y: 403, endPoint x: 870, endPoint y: 408, distance: 115.2
click at [870, 408] on div "[PHONE_NUMBER]" at bounding box center [895, 408] width 249 height 49
copy span "[PHONE_NUMBER]"
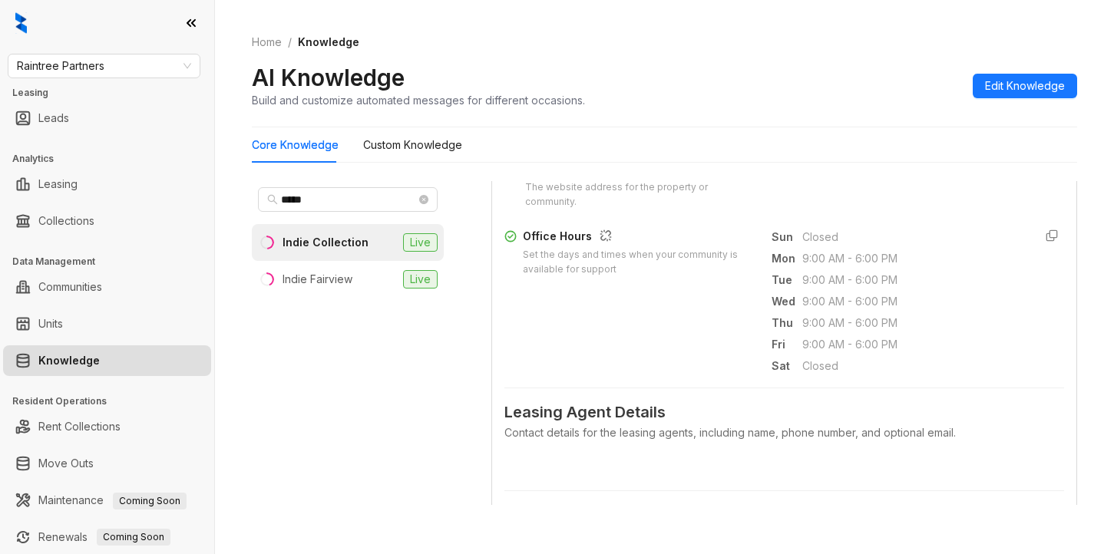
scroll to position [537, 0]
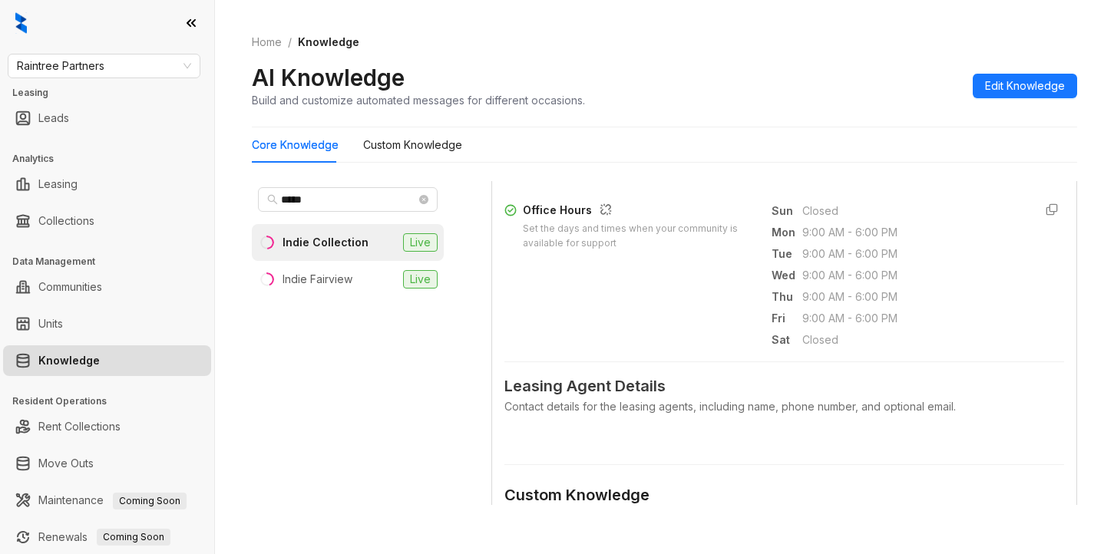
drag, startPoint x: 896, startPoint y: 151, endPoint x: 892, endPoint y: 144, distance: 9.0
click at [896, 150] on div "Core Knowledge Custom Knowledge" at bounding box center [664, 144] width 825 height 35
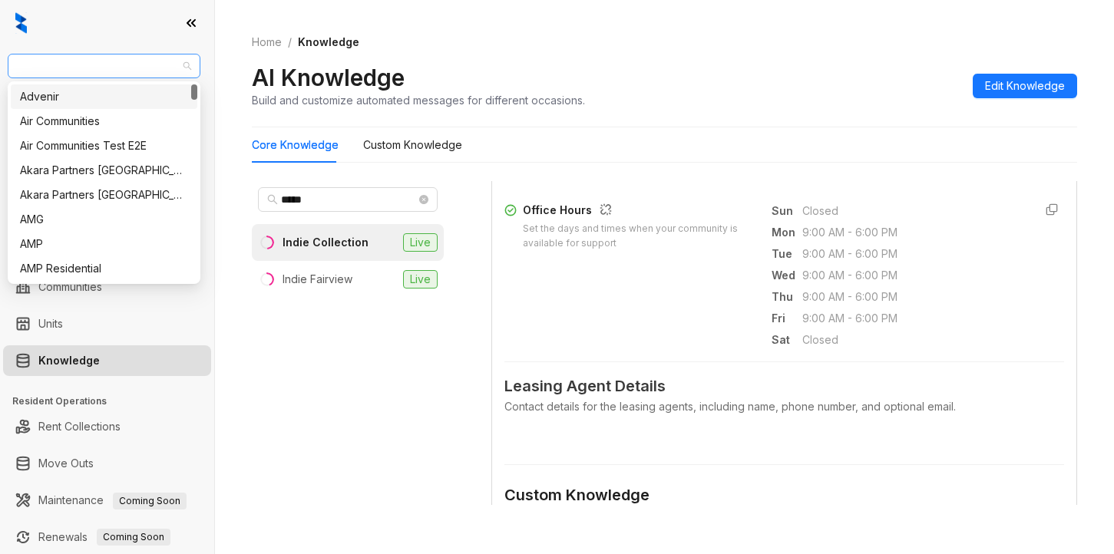
click at [127, 64] on span "Raintree Partners" at bounding box center [104, 65] width 174 height 23
type input "***"
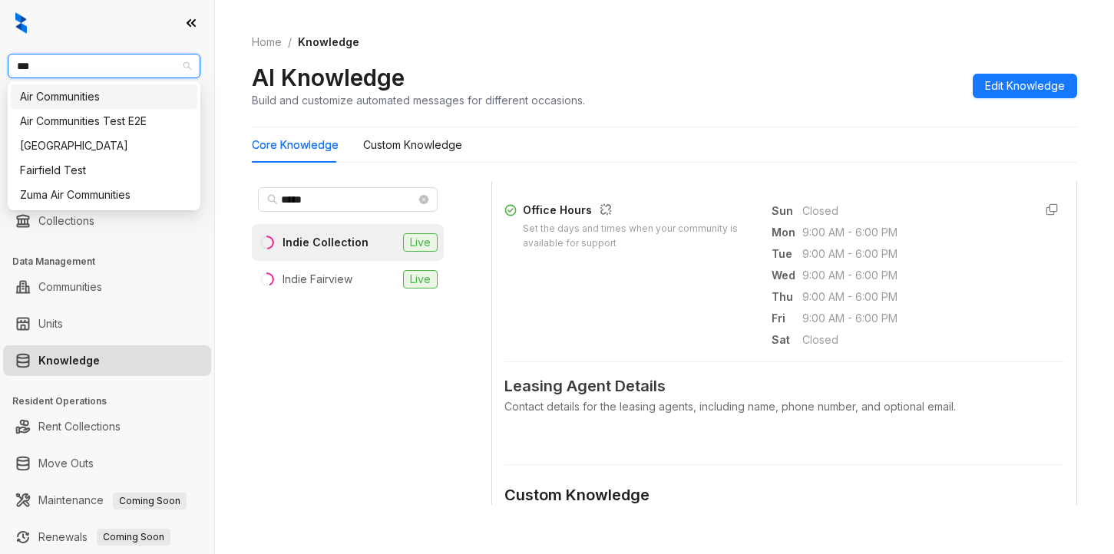
click at [69, 94] on div "Air Communities" at bounding box center [104, 96] width 168 height 17
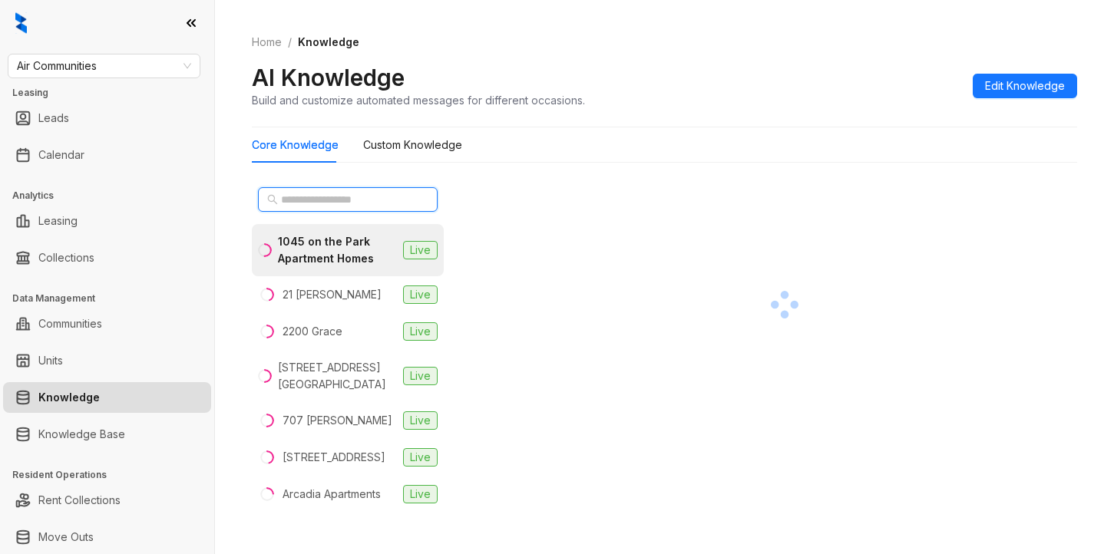
click at [325, 205] on input "text" at bounding box center [348, 199] width 135 height 17
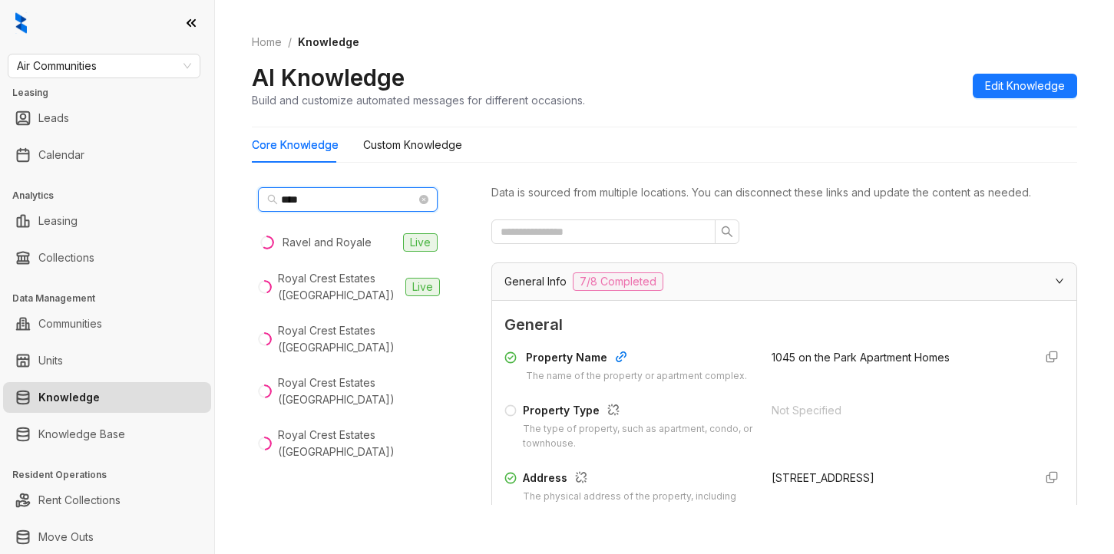
type input "****"
click at [810, 64] on div "AI Knowledge Build and customize automated messages for different occasions. Ed…" at bounding box center [664, 85] width 825 height 45
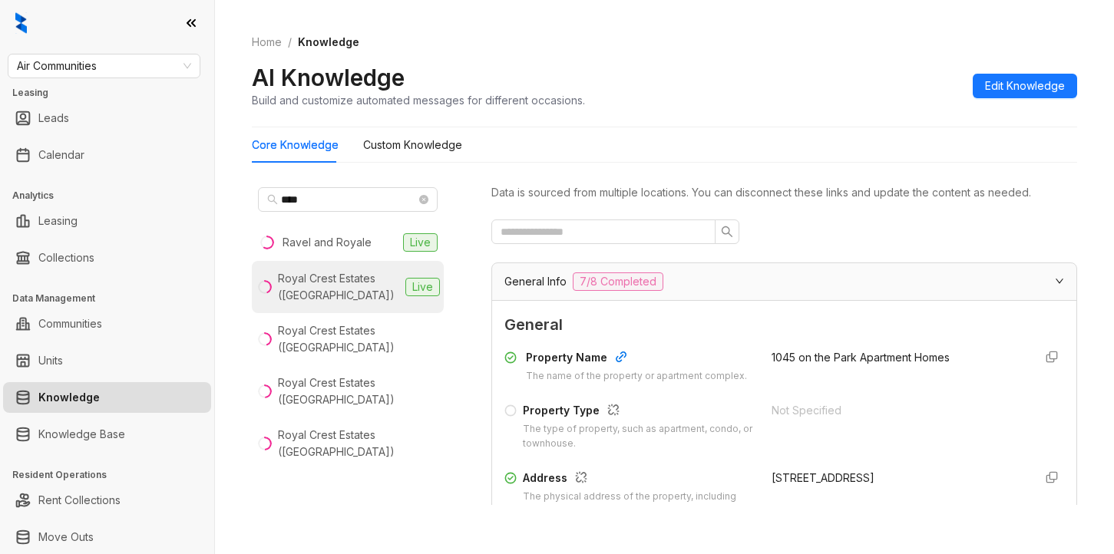
click at [309, 291] on div "Royal Crest Estates ([GEOGRAPHIC_DATA])" at bounding box center [338, 287] width 121 height 34
click at [864, 86] on div "AI Knowledge Build and customize automated messages for different occasions. Ed…" at bounding box center [664, 85] width 825 height 45
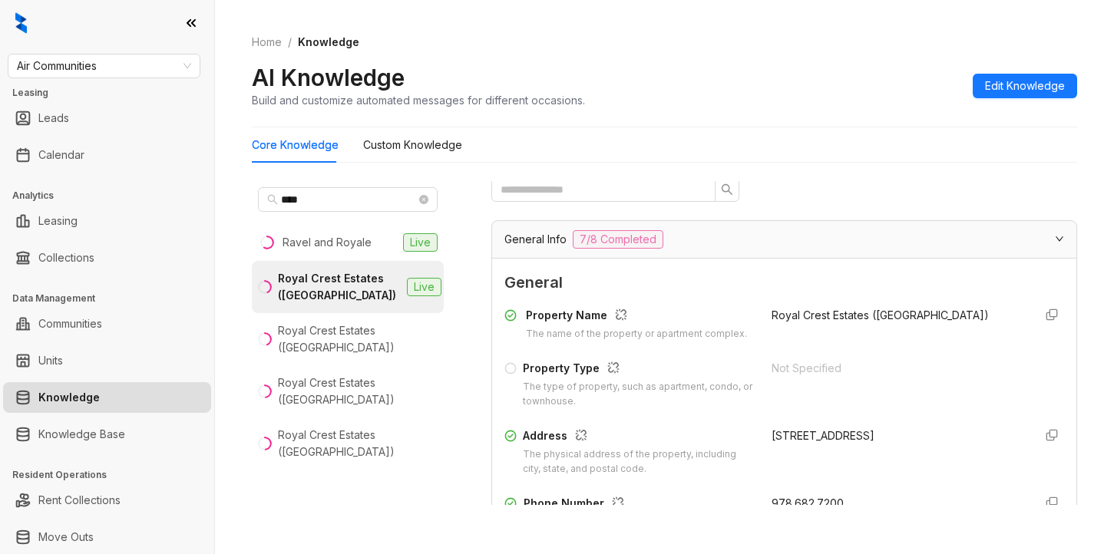
scroll to position [230, 0]
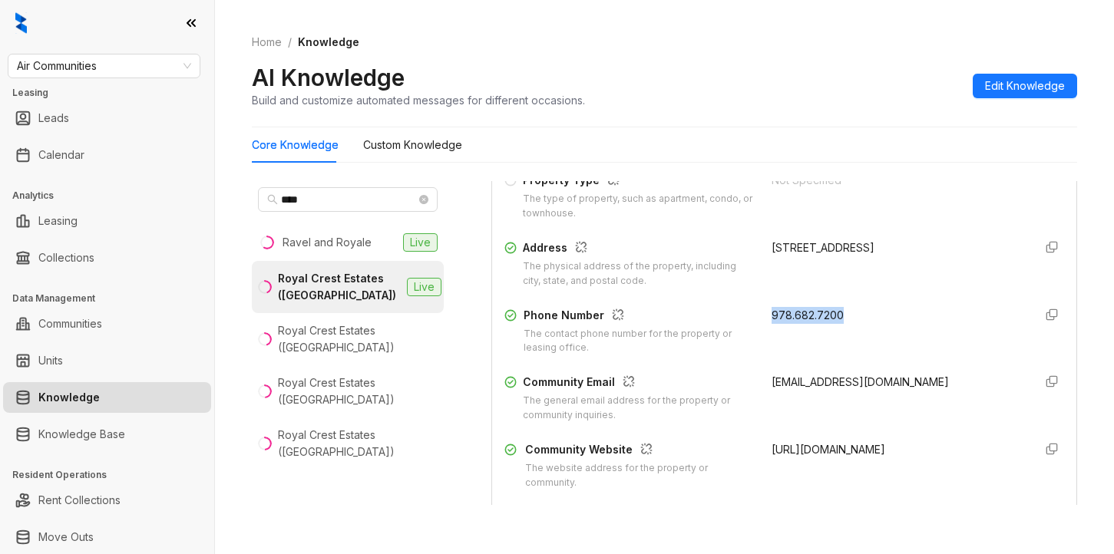
drag, startPoint x: 753, startPoint y: 323, endPoint x: 821, endPoint y: 342, distance: 71.0
click at [856, 333] on div "Phone Number The contact phone number for the property or leasing office. 978.6…" at bounding box center [784, 331] width 560 height 49
copy span "978.682.7200"
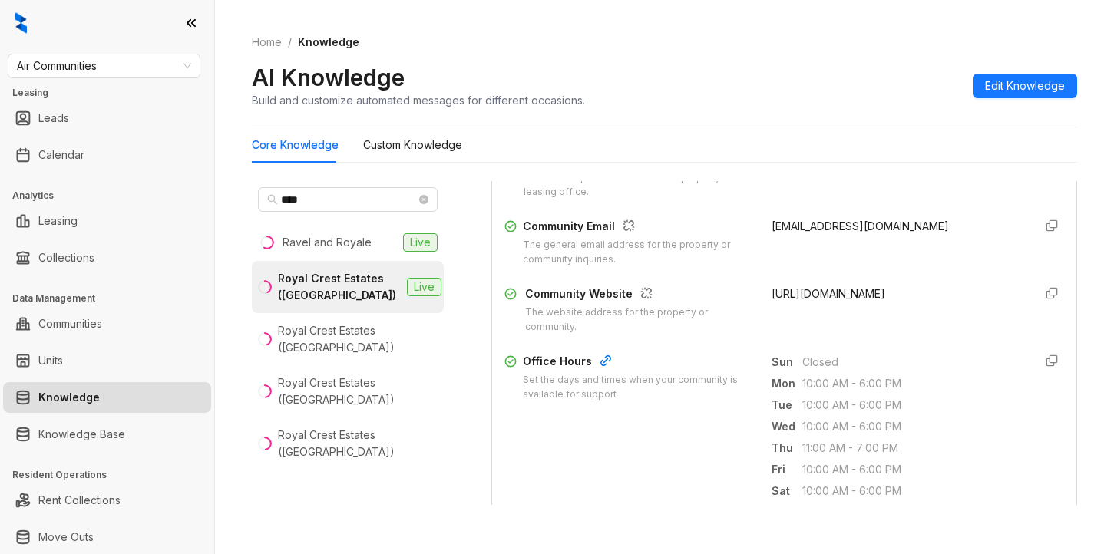
scroll to position [384, 0]
click at [838, 45] on ol "Home / Knowledge" at bounding box center [664, 42] width 825 height 17
click at [129, 66] on span "Air Communities" at bounding box center [104, 65] width 174 height 23
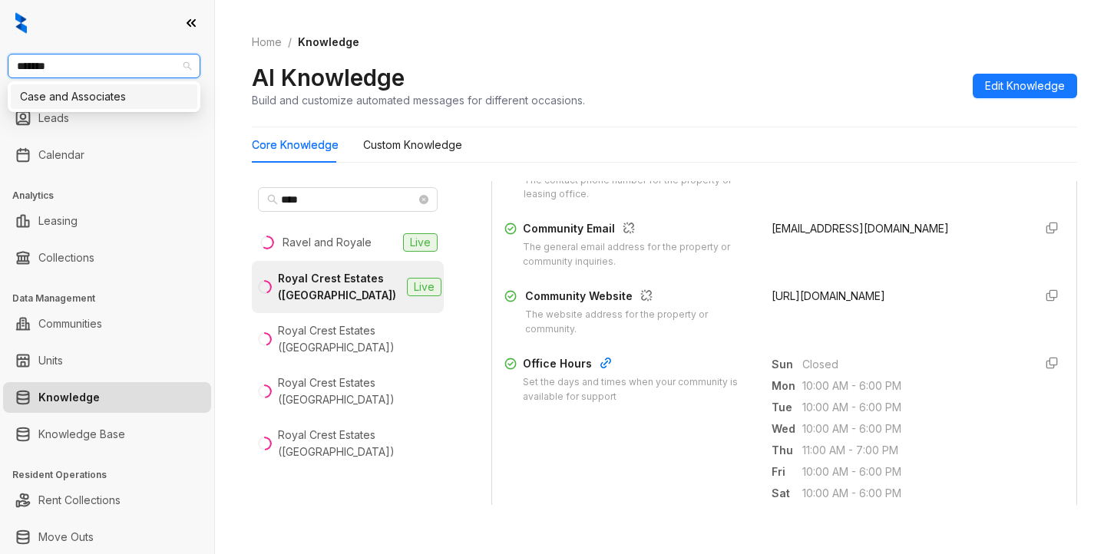
type input "********"
click at [120, 103] on div "Case and Associates" at bounding box center [104, 96] width 168 height 17
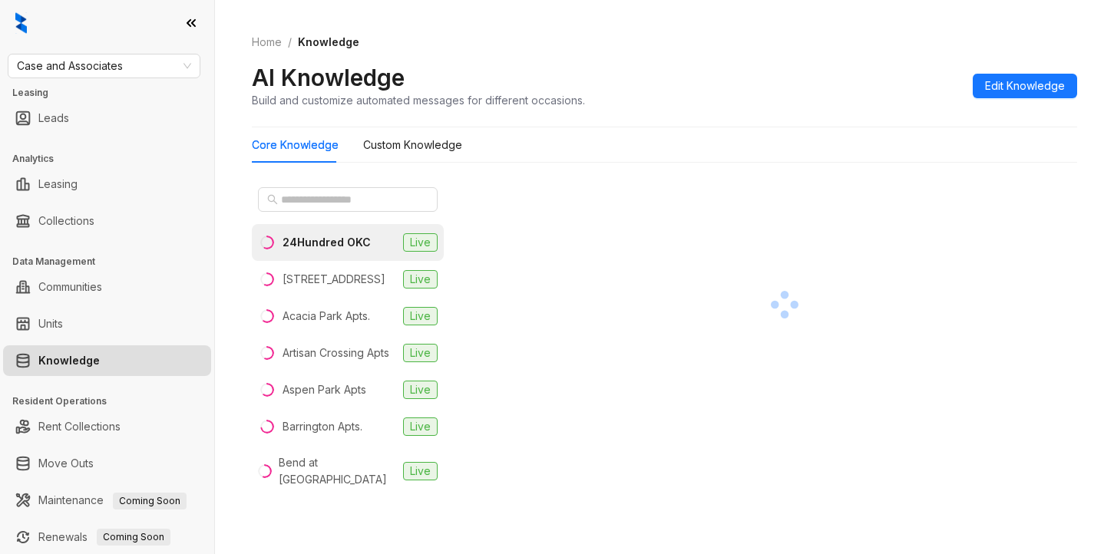
click at [1053, 146] on div "Core Knowledge Custom Knowledge" at bounding box center [664, 144] width 825 height 35
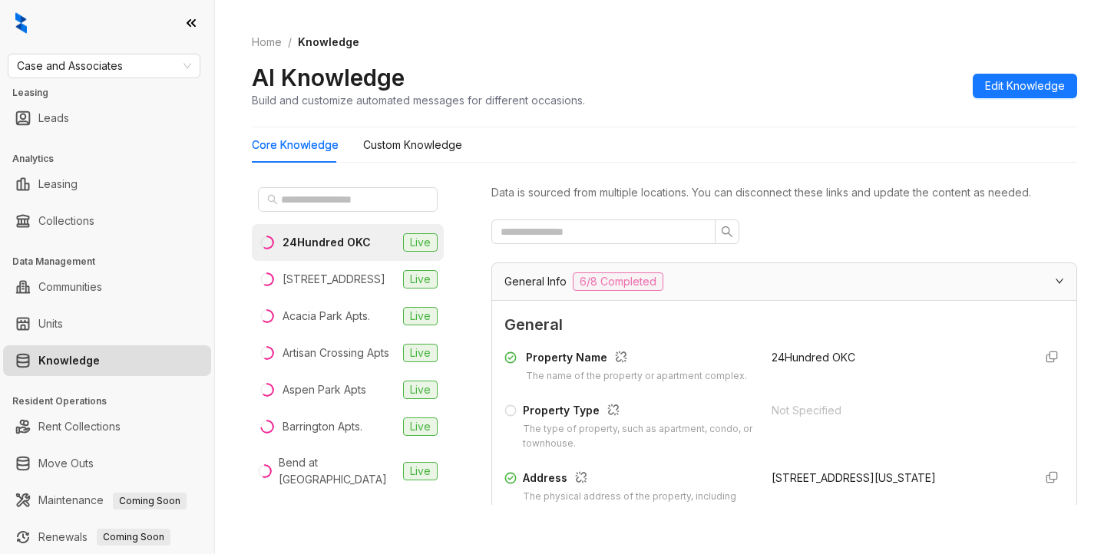
click at [1002, 137] on div "Core Knowledge Custom Knowledge" at bounding box center [664, 144] width 825 height 35
click at [289, 195] on input "text" at bounding box center [348, 199] width 135 height 17
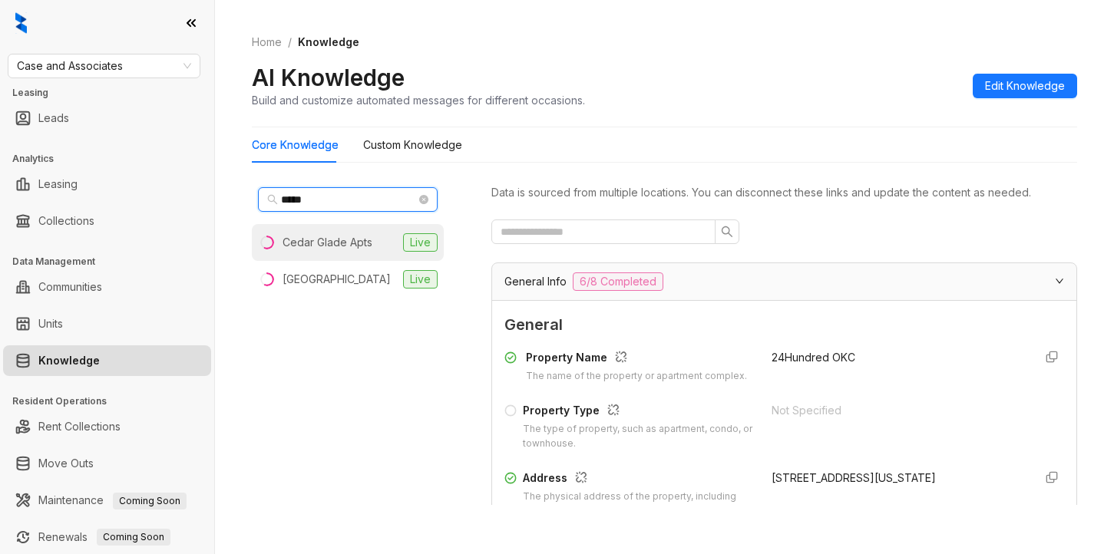
type input "*****"
click at [341, 237] on div "Cedar Glade Apts" at bounding box center [327, 242] width 90 height 17
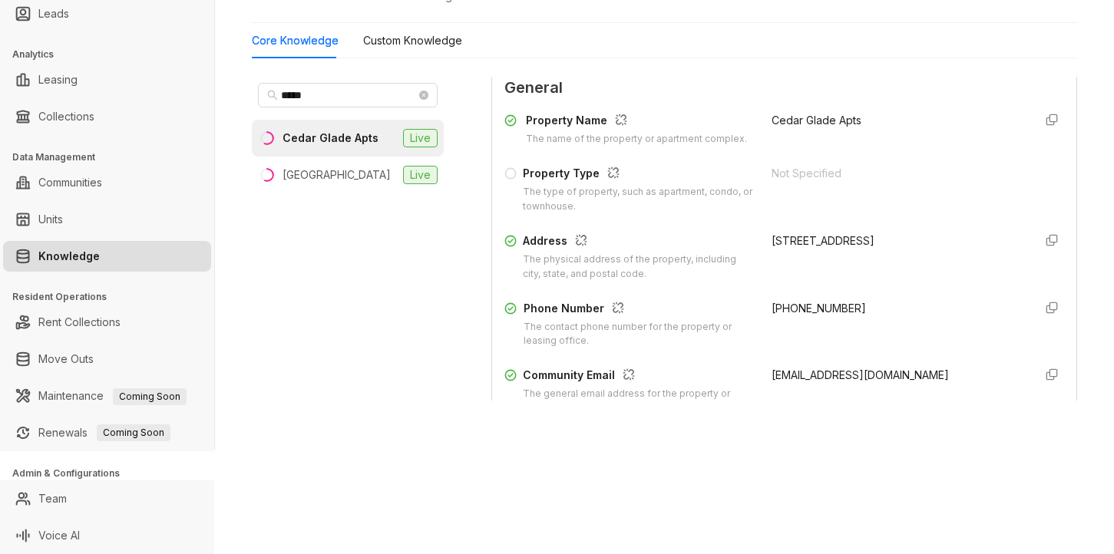
scroll to position [230, 0]
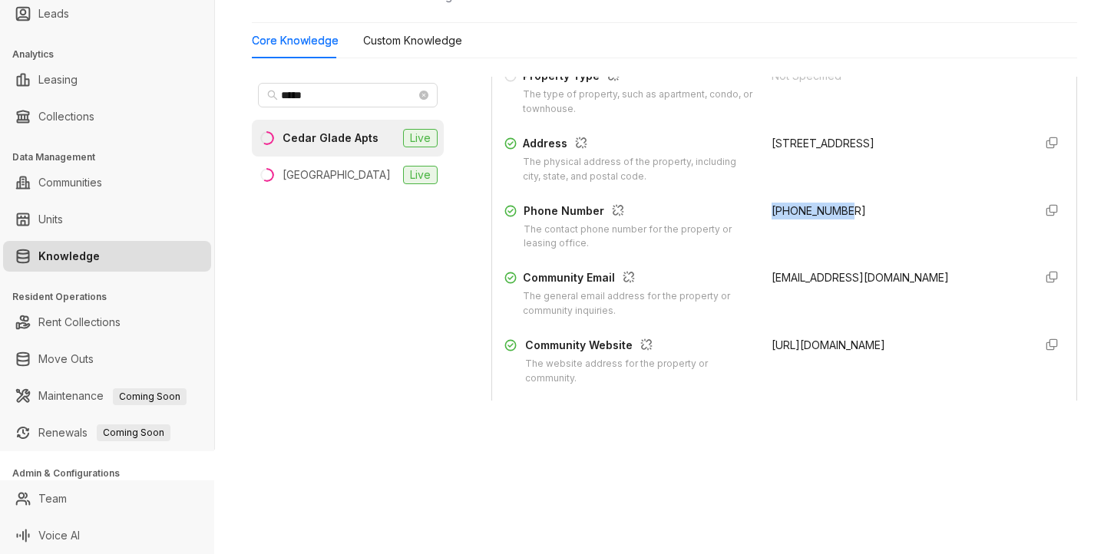
drag, startPoint x: 751, startPoint y: 222, endPoint x: 837, endPoint y: 220, distance: 86.0
click at [862, 220] on div "Phone Number The contact phone number for the property or leasing office. +1918…" at bounding box center [784, 227] width 560 height 49
copy span "+19182503621"
drag, startPoint x: 688, startPoint y: 464, endPoint x: 699, endPoint y: 470, distance: 13.0
click at [692, 466] on div "Case and Associates Leasing Leads Analytics Leasing Collections Data Management…" at bounding box center [557, 277] width 1114 height 554
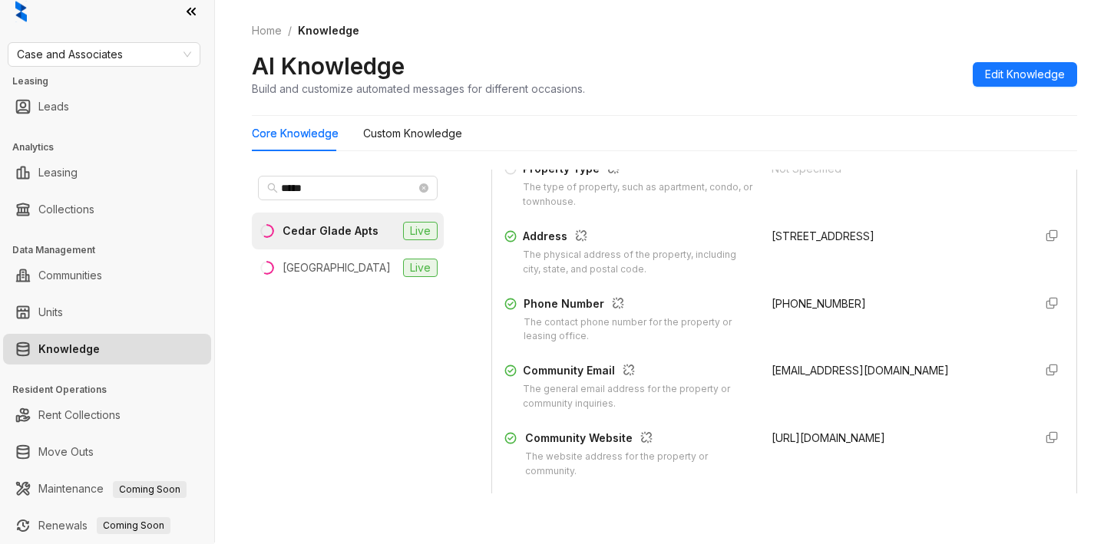
scroll to position [0, 0]
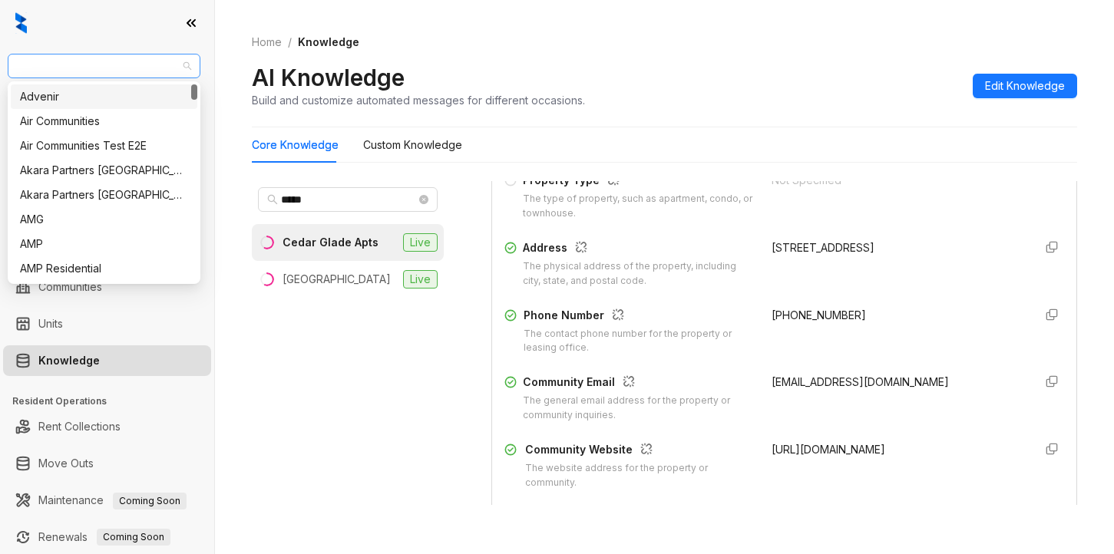
click at [147, 71] on span "Case and Associates" at bounding box center [104, 65] width 174 height 23
type input "*"
click at [88, 122] on div "Air Communities" at bounding box center [104, 121] width 168 height 17
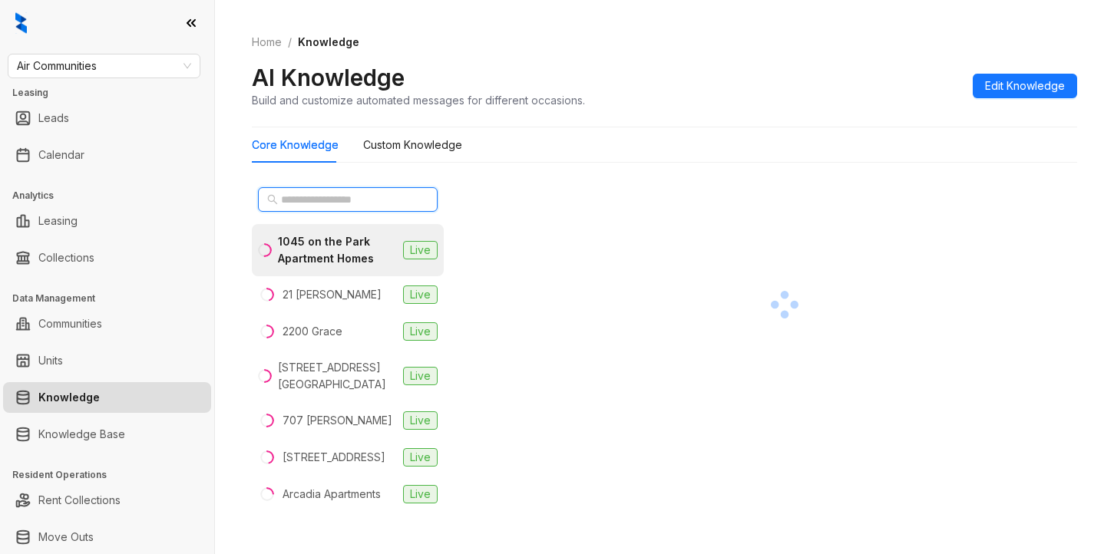
click at [361, 199] on input "text" at bounding box center [348, 199] width 135 height 17
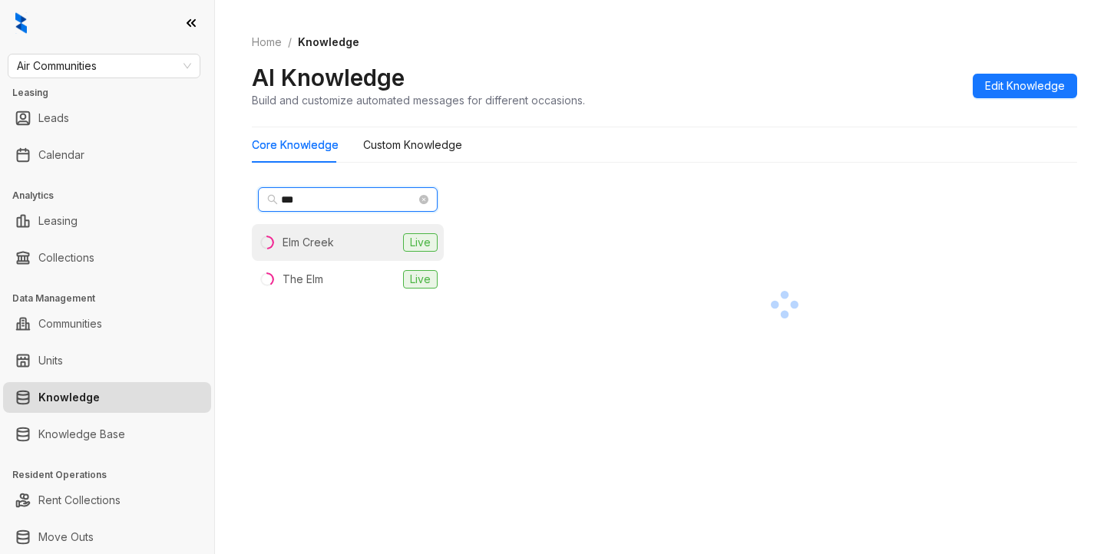
type input "***"
click at [324, 243] on div "Elm Creek" at bounding box center [307, 242] width 51 height 17
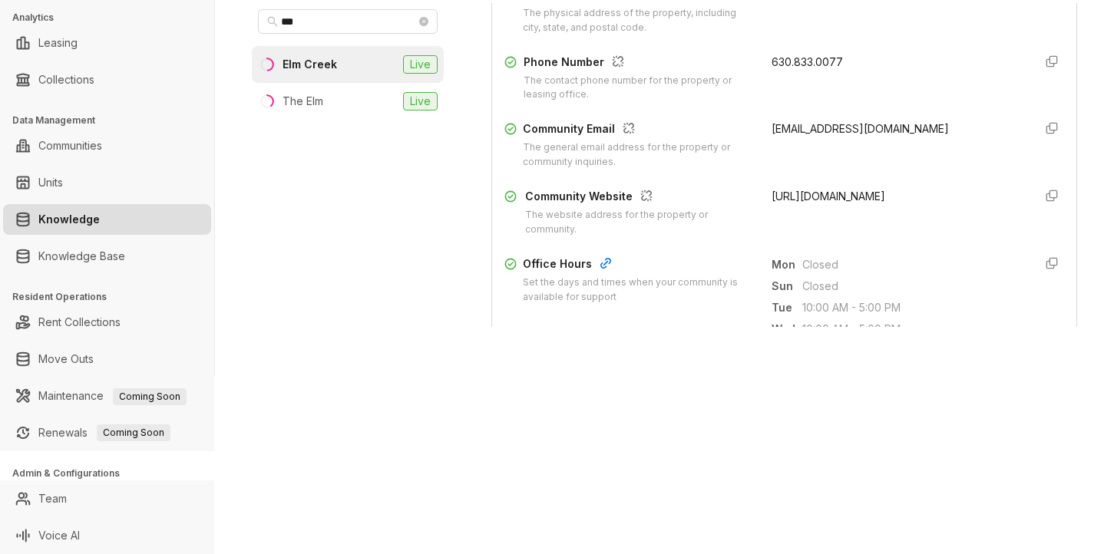
scroll to position [230, 0]
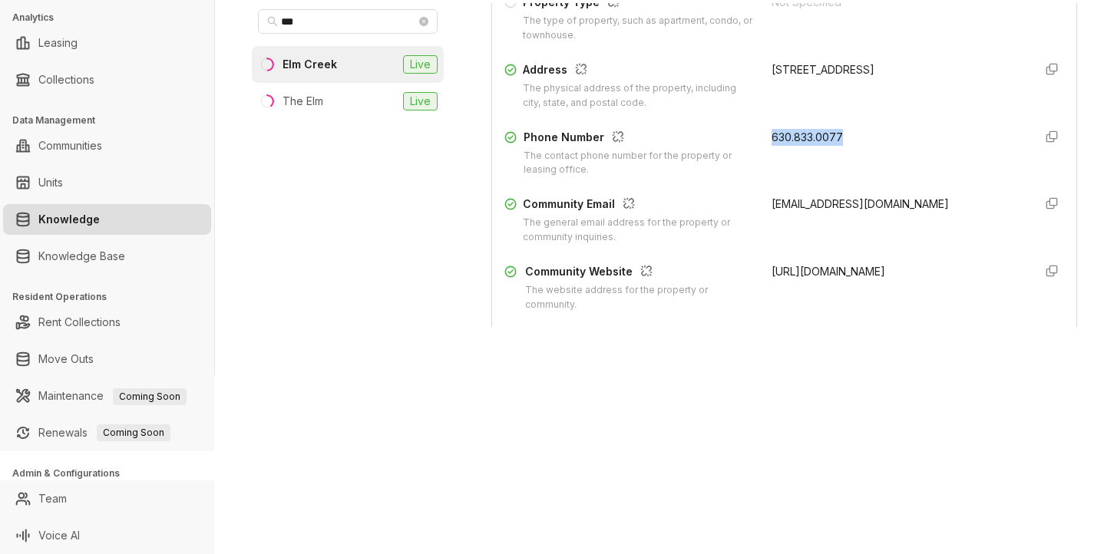
drag, startPoint x: 750, startPoint y: 147, endPoint x: 827, endPoint y: 147, distance: 77.5
click at [827, 147] on div "Phone Number The contact phone number for the property or leasing office. 630.8…" at bounding box center [784, 153] width 560 height 49
click at [990, 30] on div "Property Type The type of property, such as apartment, [GEOGRAPHIC_DATA], or to…" at bounding box center [784, 18] width 560 height 49
